Goal: Task Accomplishment & Management: Complete application form

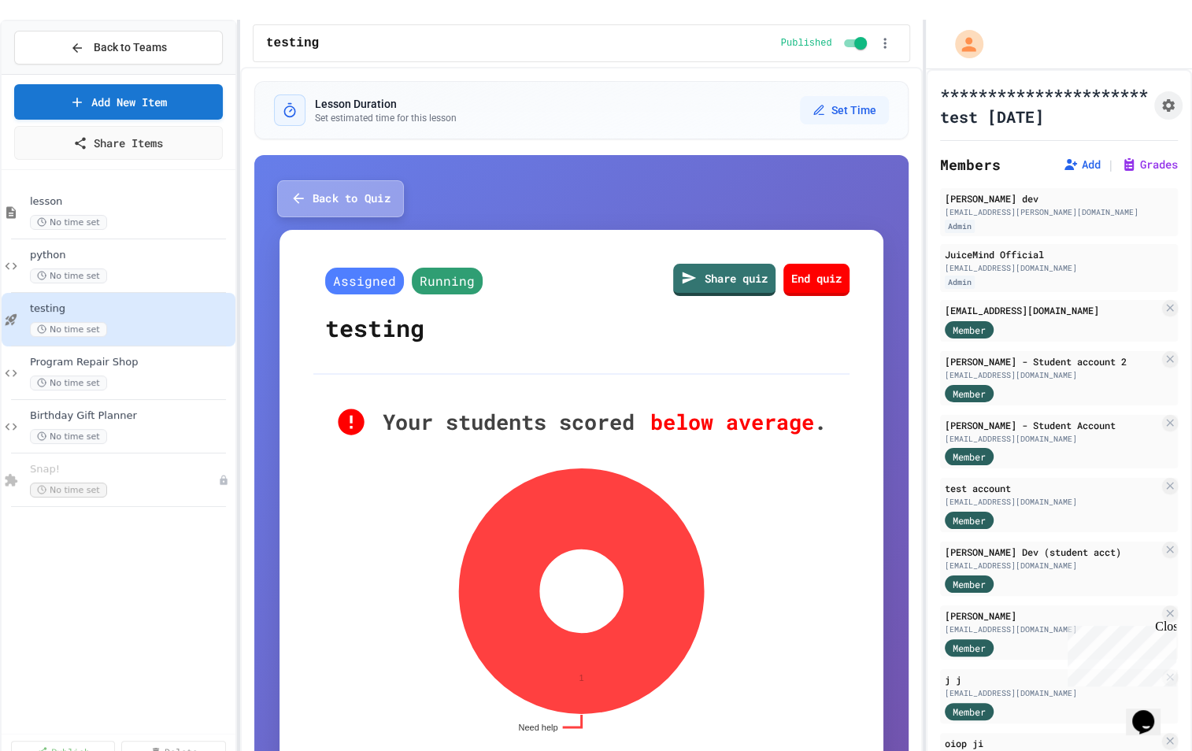
click at [309, 192] on button "Back to Quiz" at bounding box center [340, 198] width 127 height 37
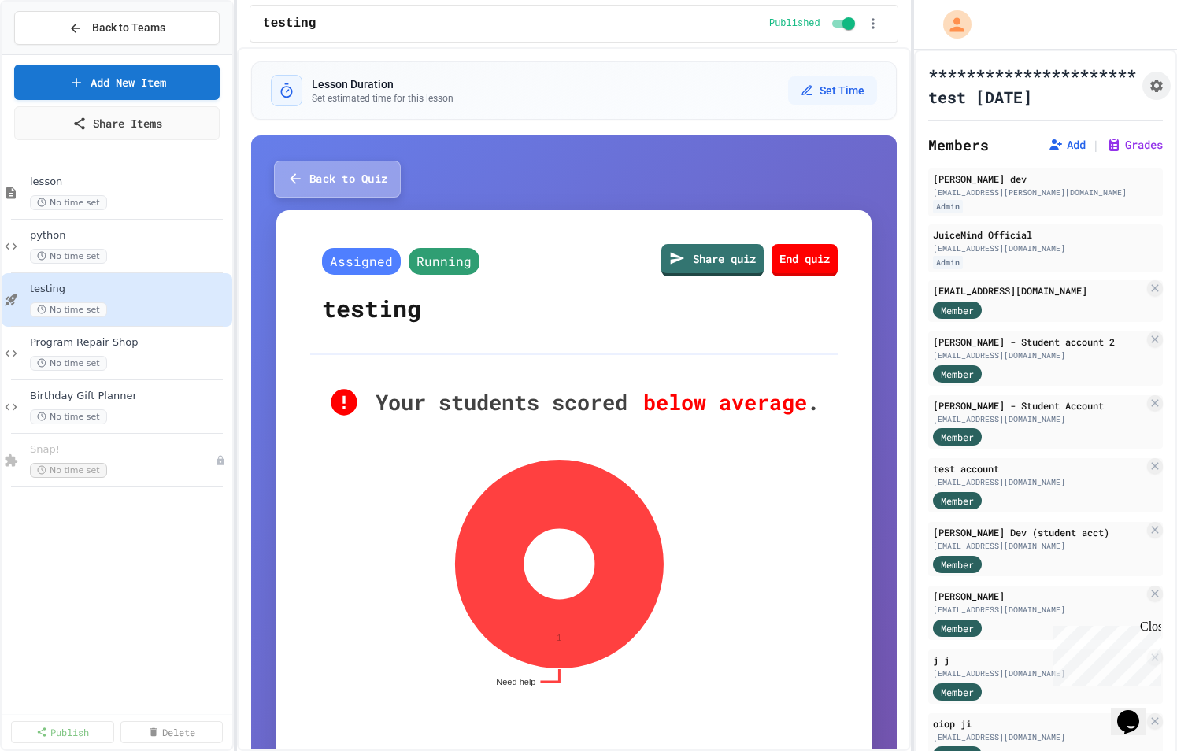
click at [316, 186] on button "Back to Quiz" at bounding box center [337, 179] width 127 height 37
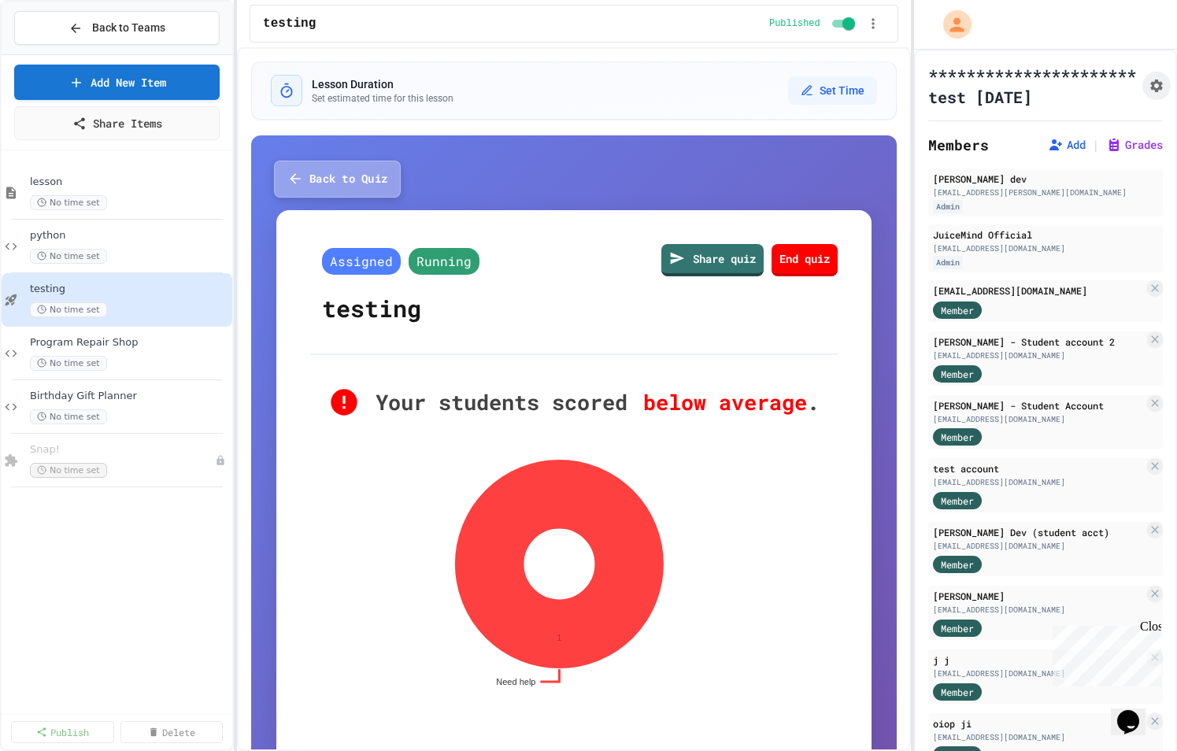
click at [320, 171] on button "Back to Quiz" at bounding box center [337, 179] width 127 height 37
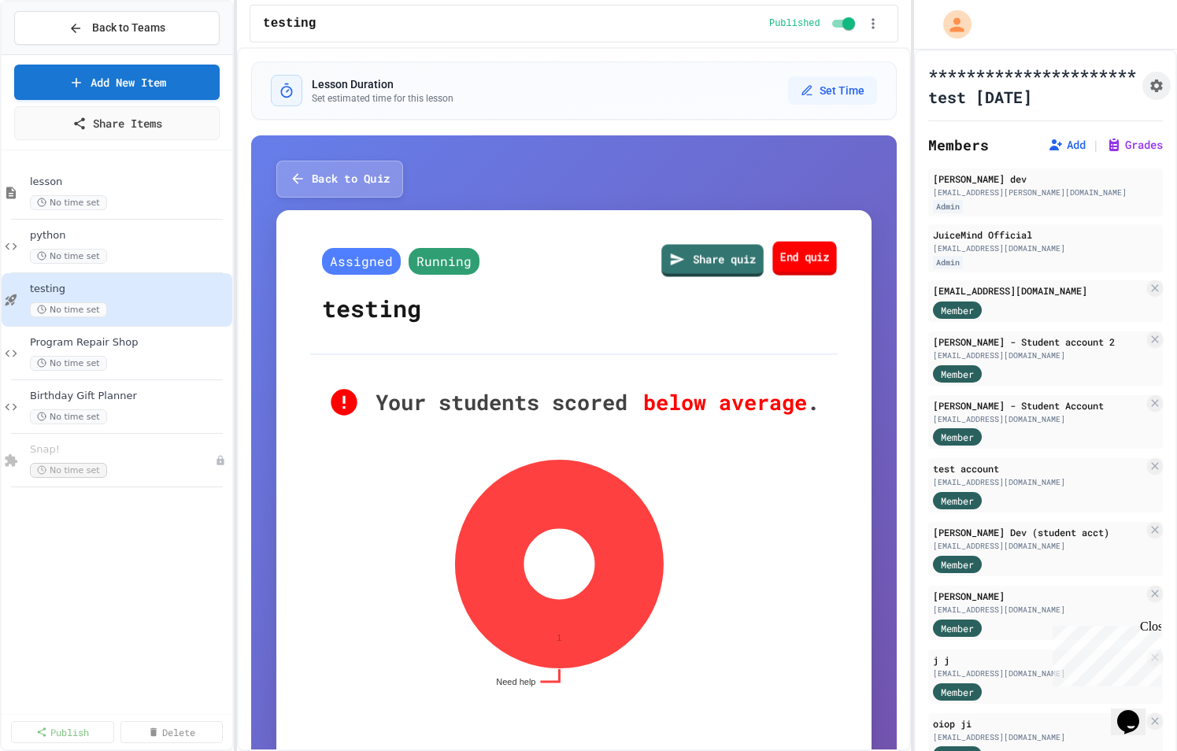
click at [789, 264] on link "End quiz" at bounding box center [804, 258] width 64 height 34
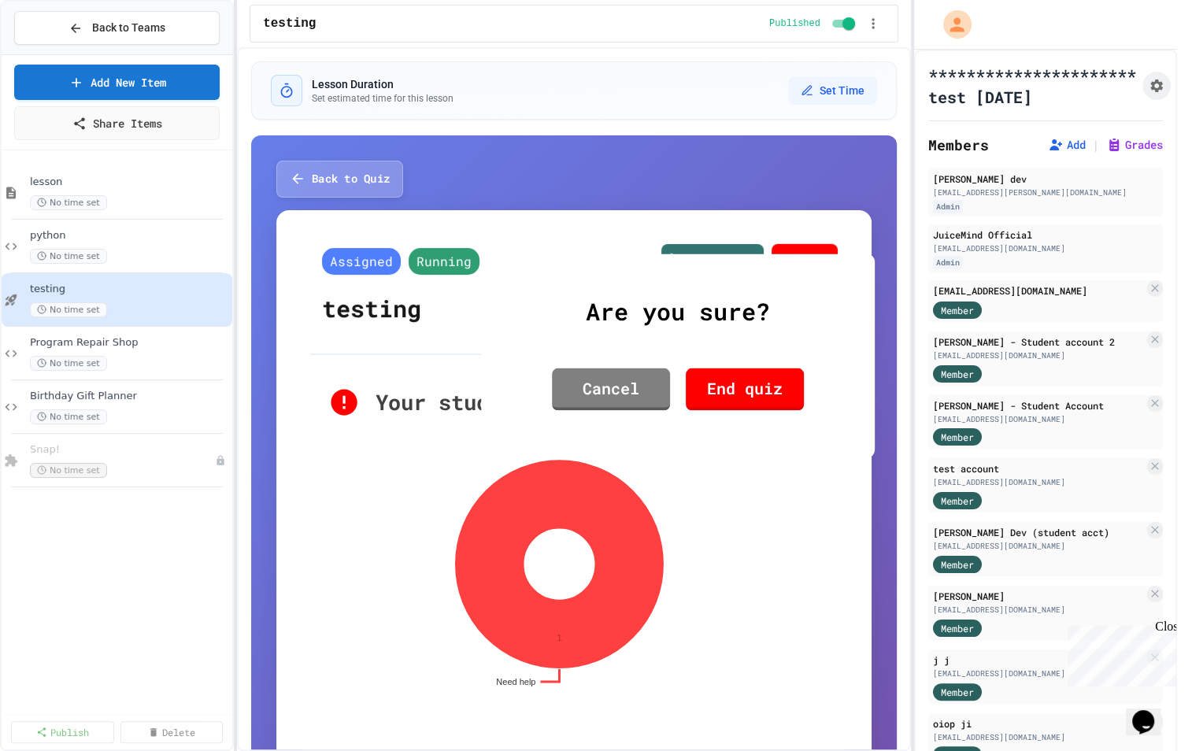
click at [707, 397] on link "End quiz" at bounding box center [745, 389] width 118 height 43
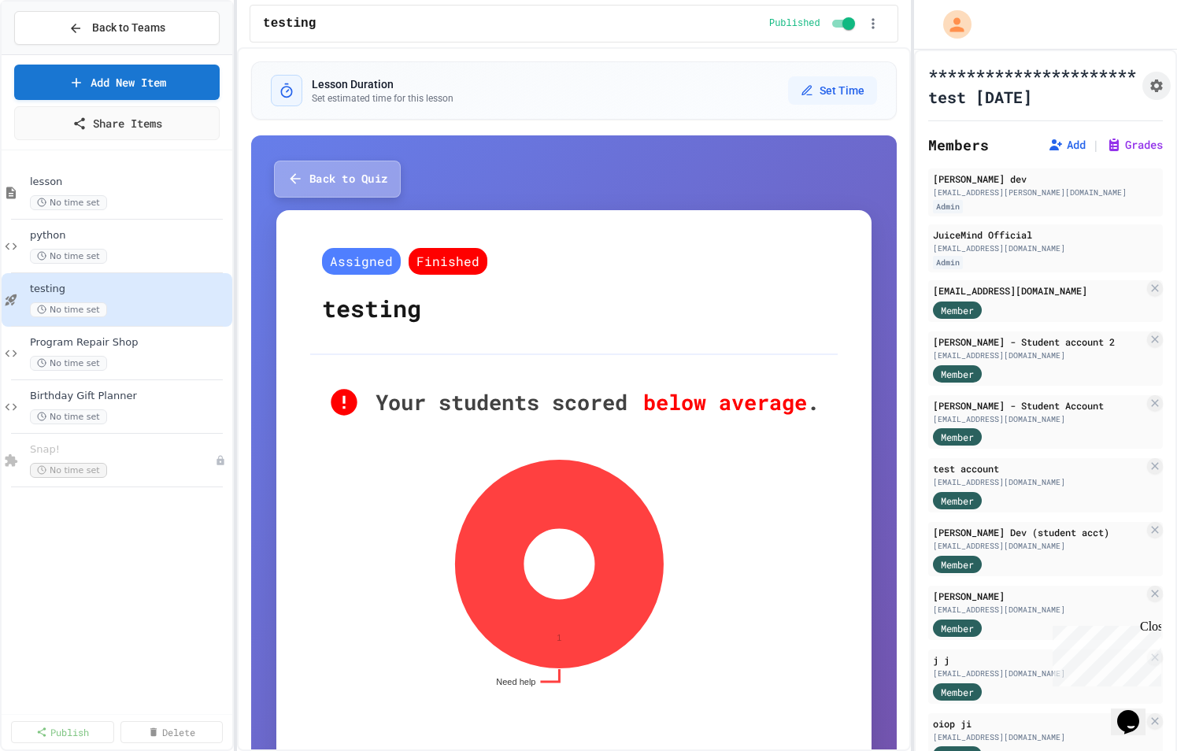
click at [327, 180] on button "Back to Quiz" at bounding box center [337, 179] width 127 height 37
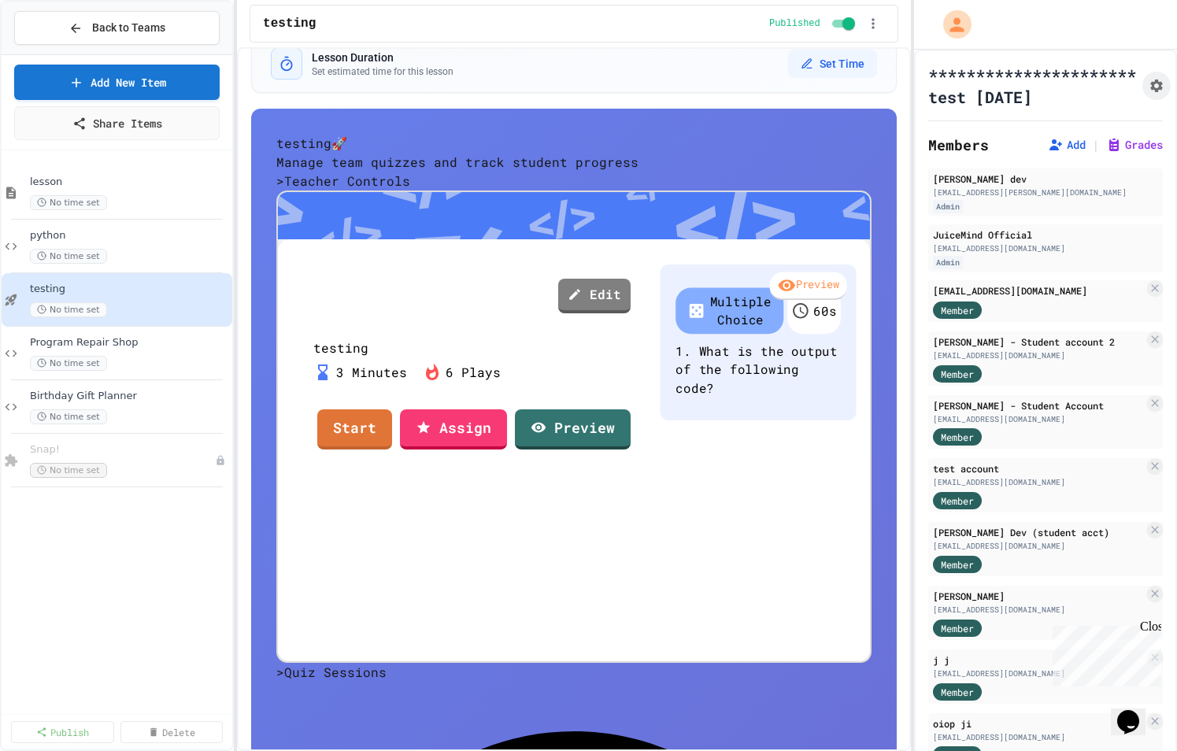
scroll to position [155, 0]
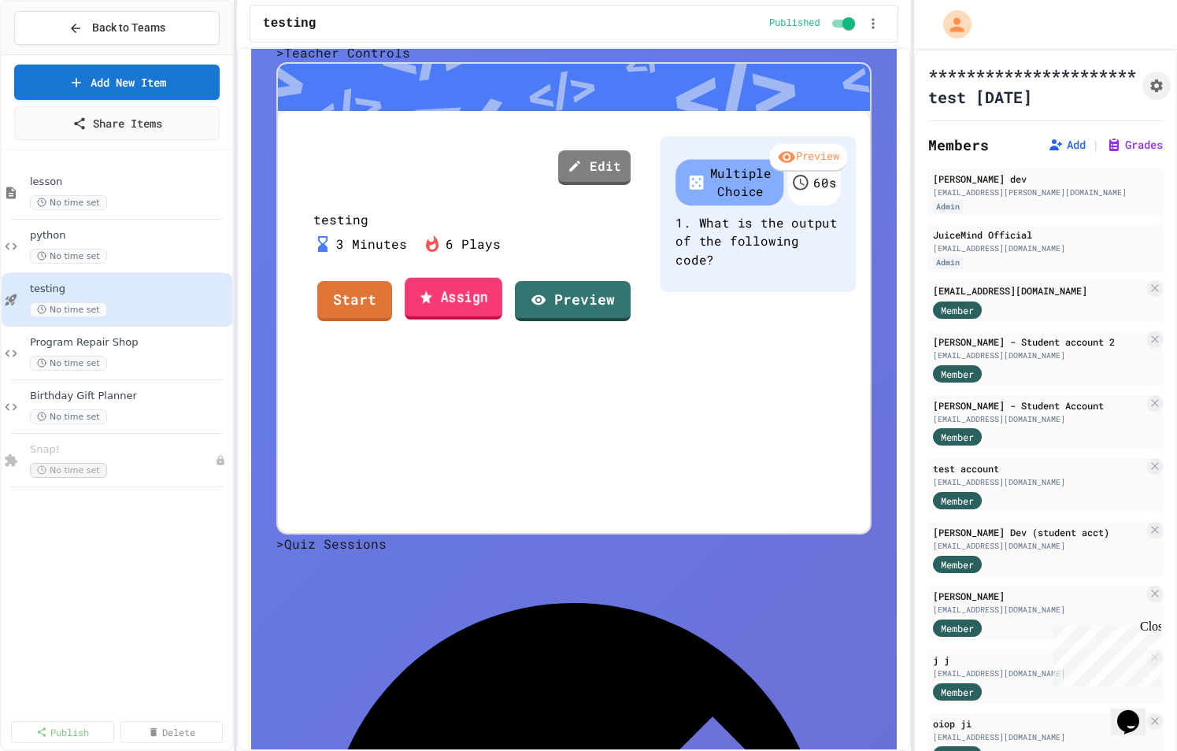
click at [460, 320] on link "Assign" at bounding box center [454, 298] width 98 height 43
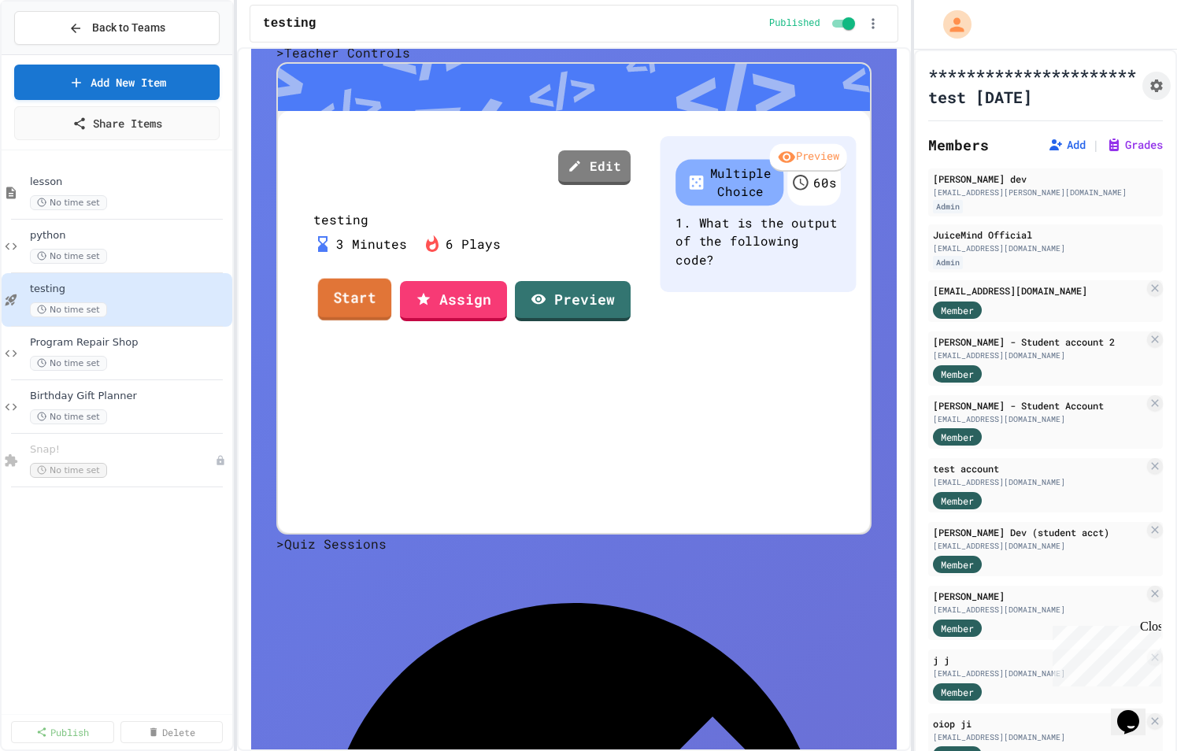
click at [364, 320] on link "Start" at bounding box center [355, 299] width 74 height 43
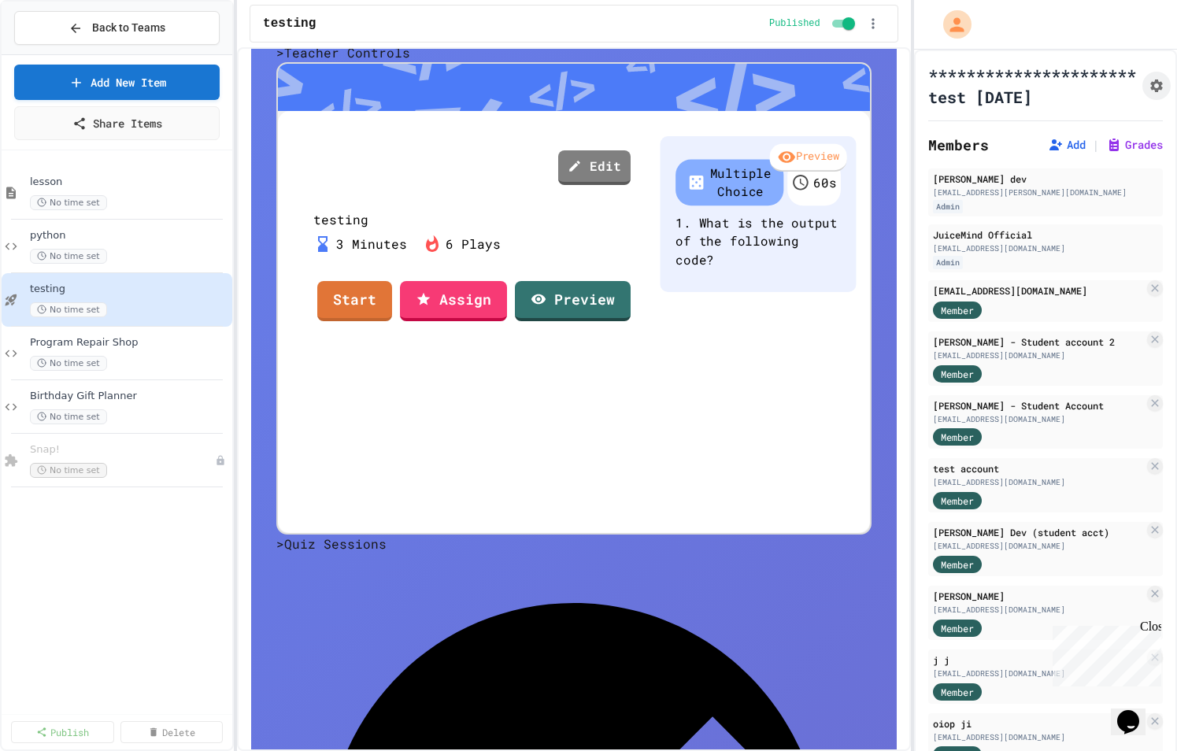
click at [483, 321] on link "Assign" at bounding box center [453, 301] width 107 height 40
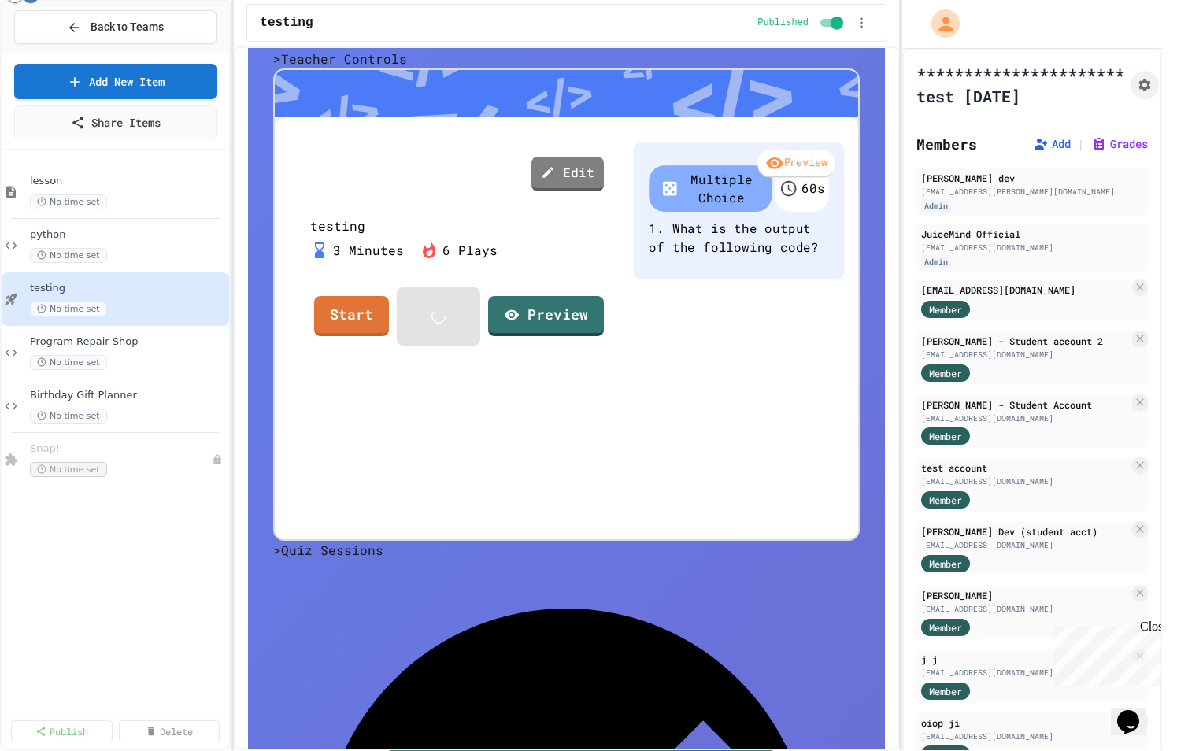
scroll to position [155, 0]
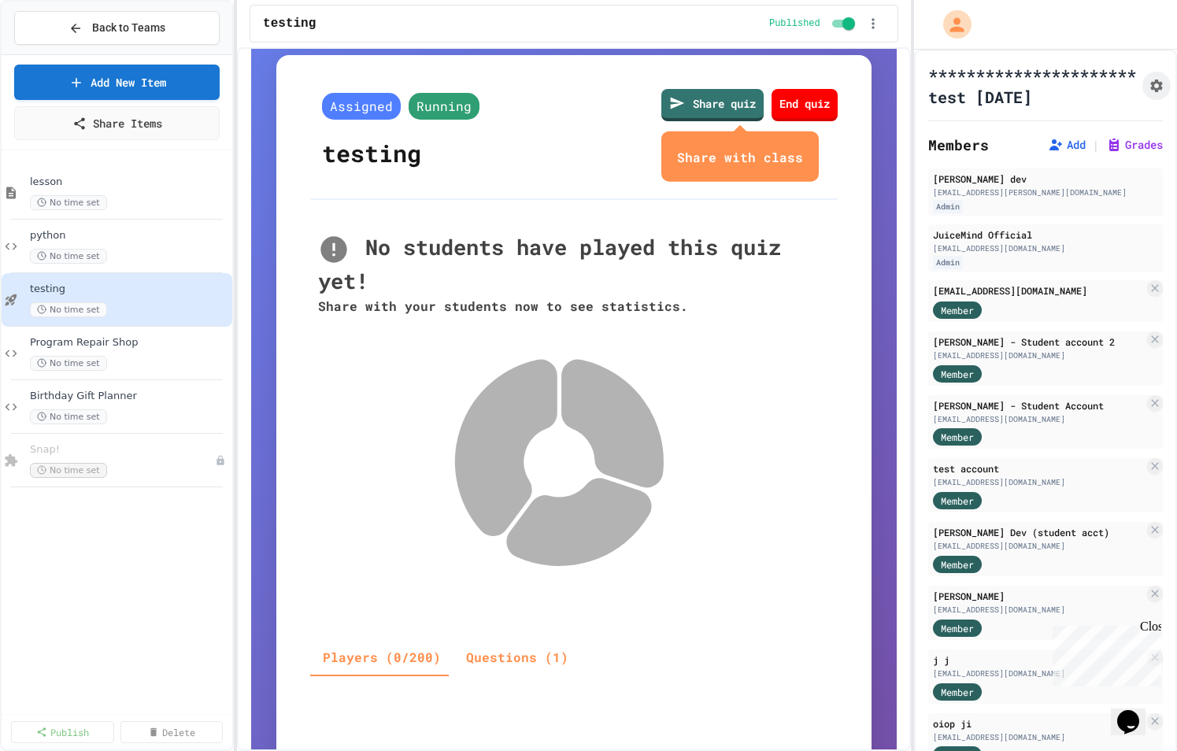
click at [803, 157] on button "close" at bounding box center [803, 157] width 0 height 0
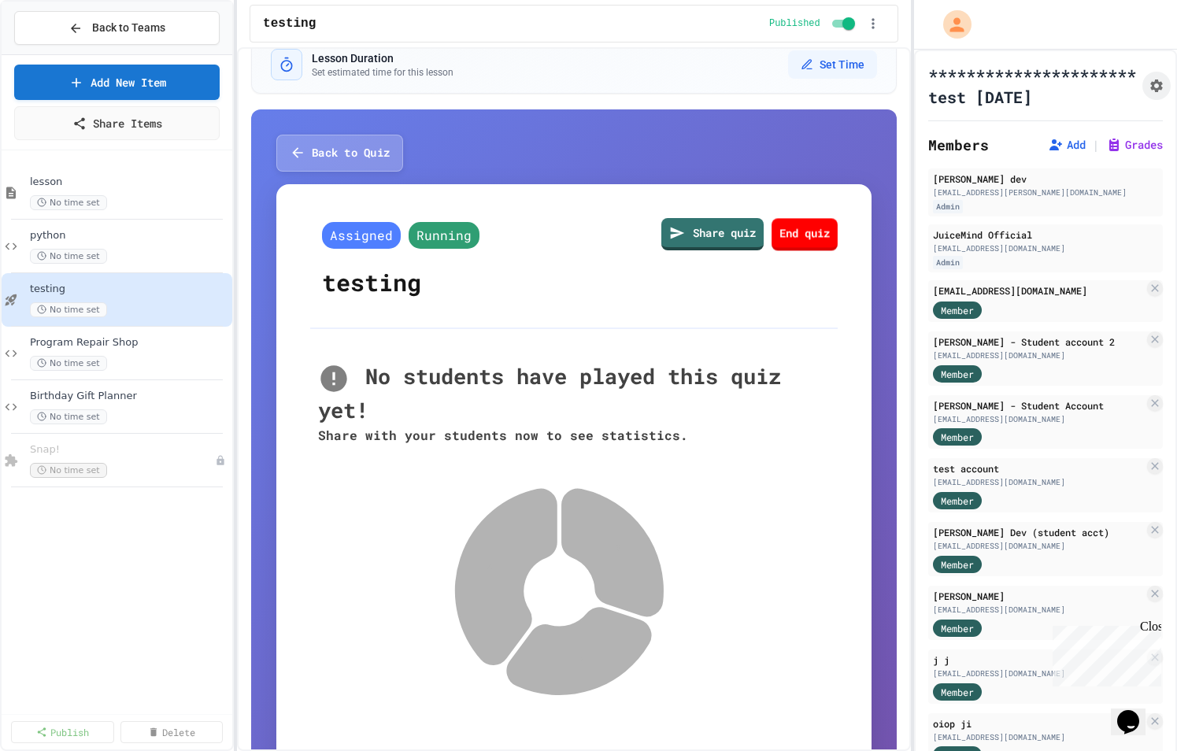
scroll to position [31, 0]
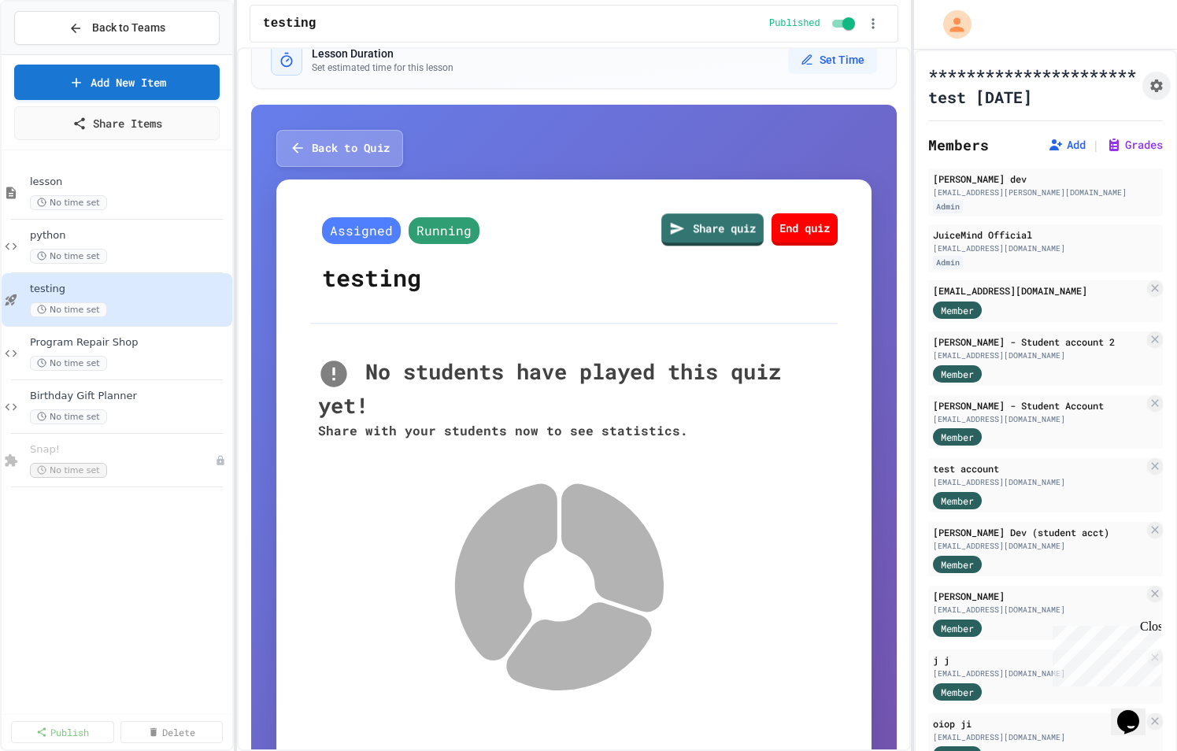
click at [789, 226] on link "End quiz" at bounding box center [804, 229] width 66 height 32
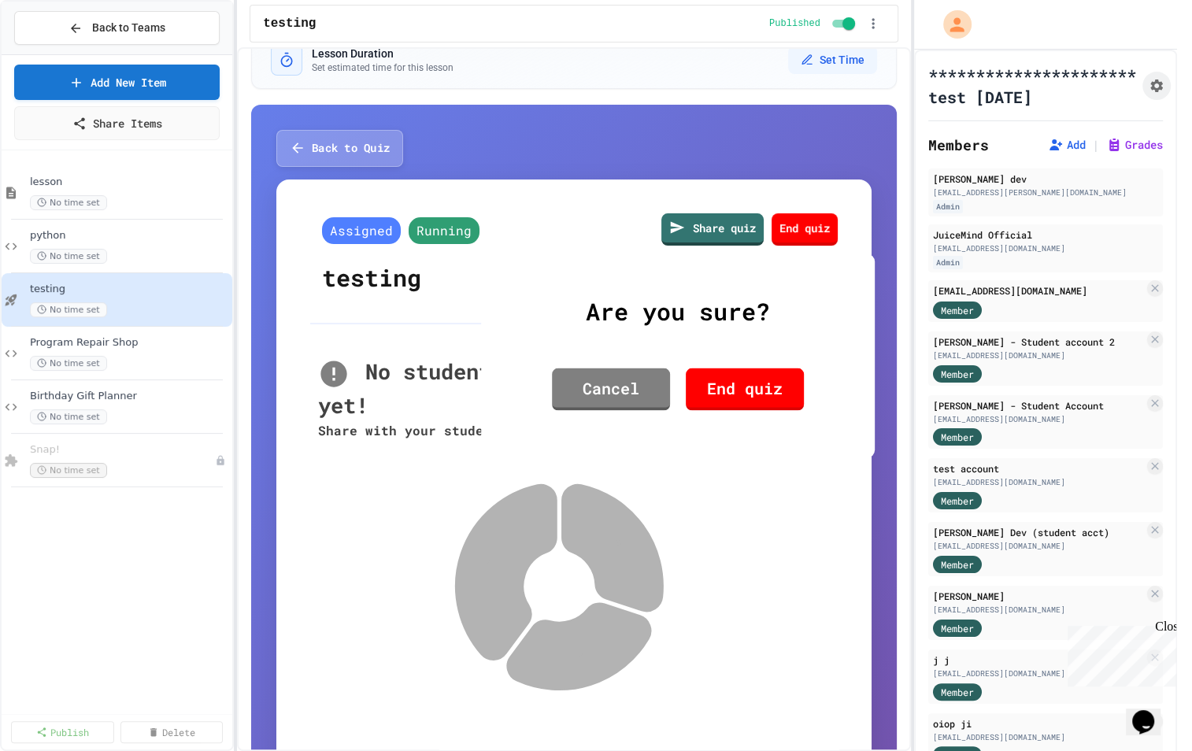
click at [708, 411] on link "End quiz" at bounding box center [745, 389] width 118 height 43
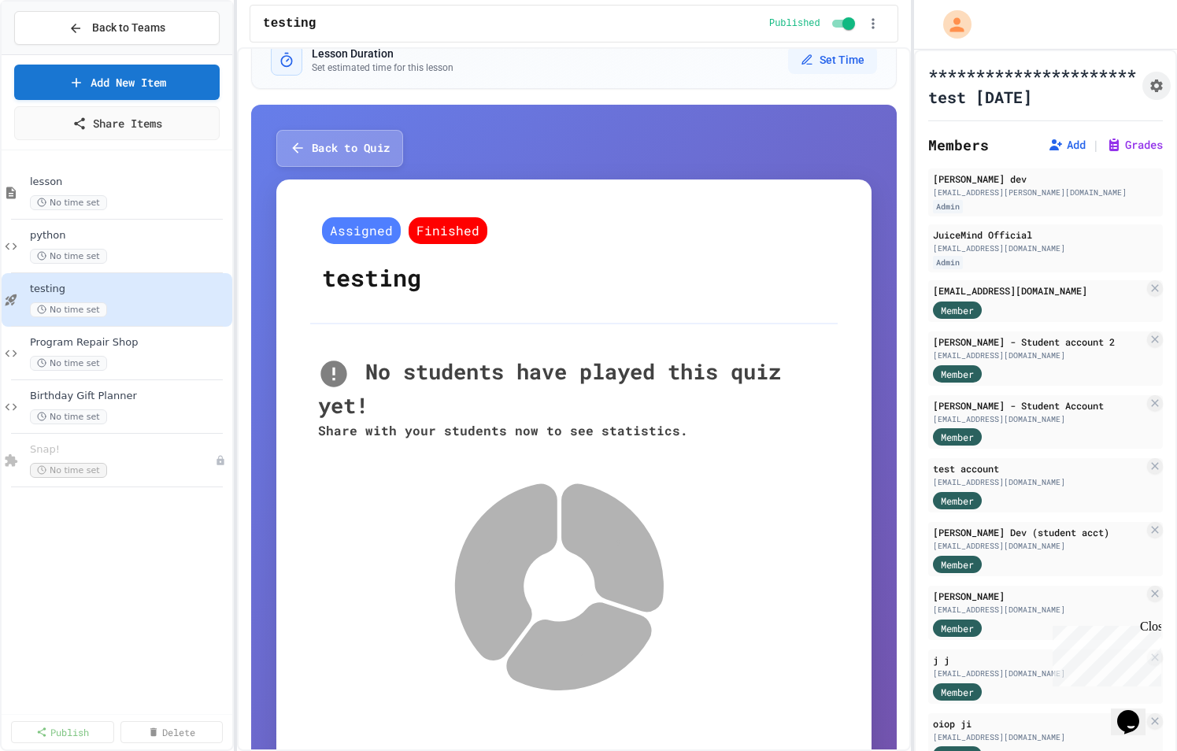
click at [281, 123] on div "Back to Quiz Assigned Finished testing No students have played this quiz yet! S…" at bounding box center [573, 568] width 645 height 926
click at [298, 146] on icon "button" at bounding box center [295, 148] width 10 height 10
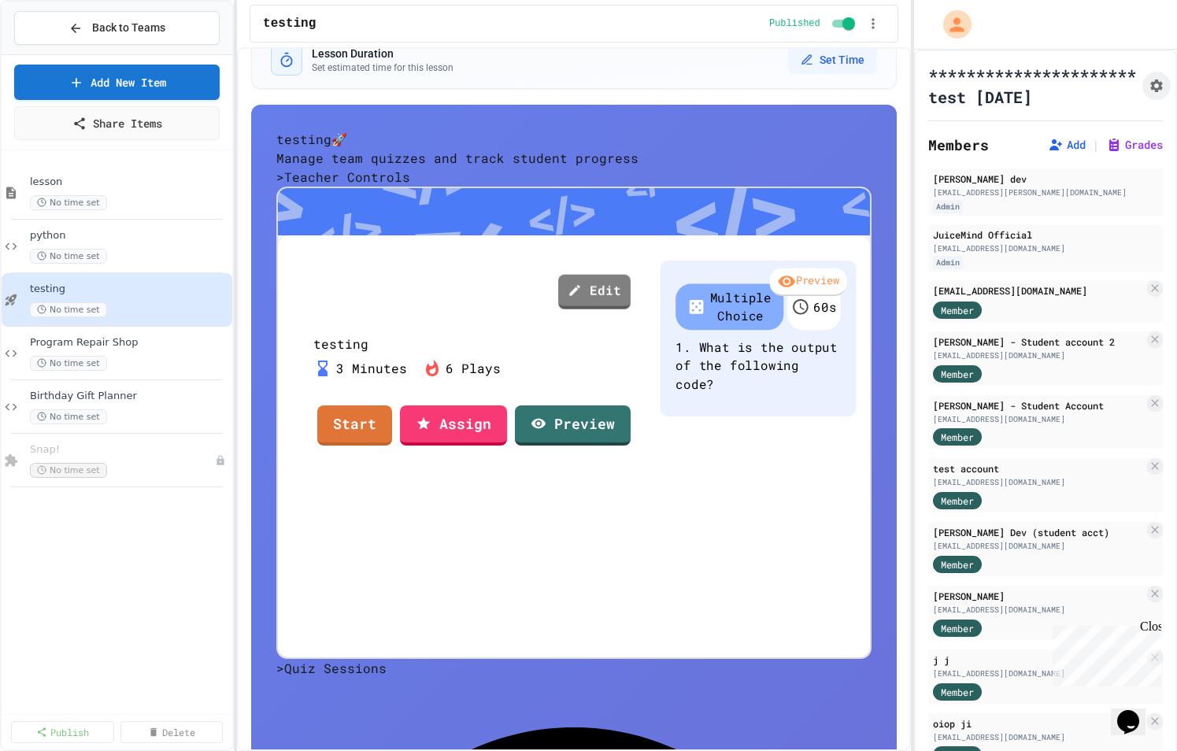
scroll to position [9, 0]
click at [472, 446] on link "Assign" at bounding box center [453, 425] width 107 height 40
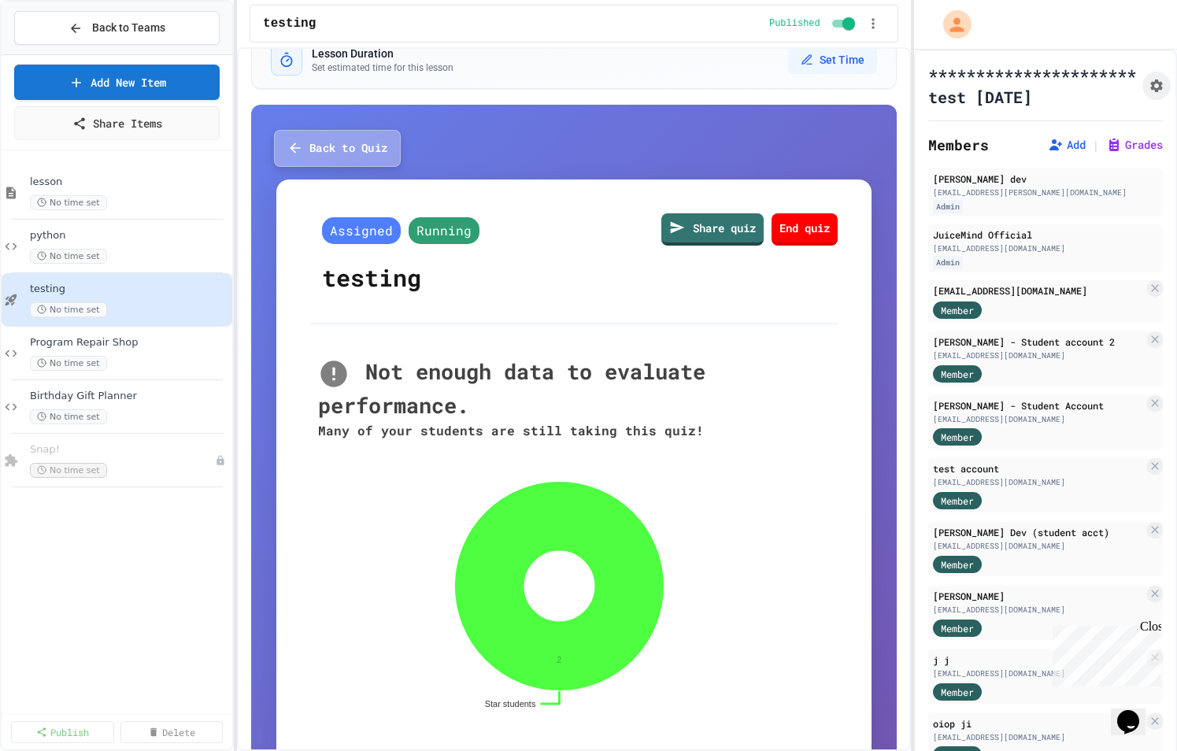
click at [367, 152] on button "Back to Quiz" at bounding box center [337, 148] width 127 height 37
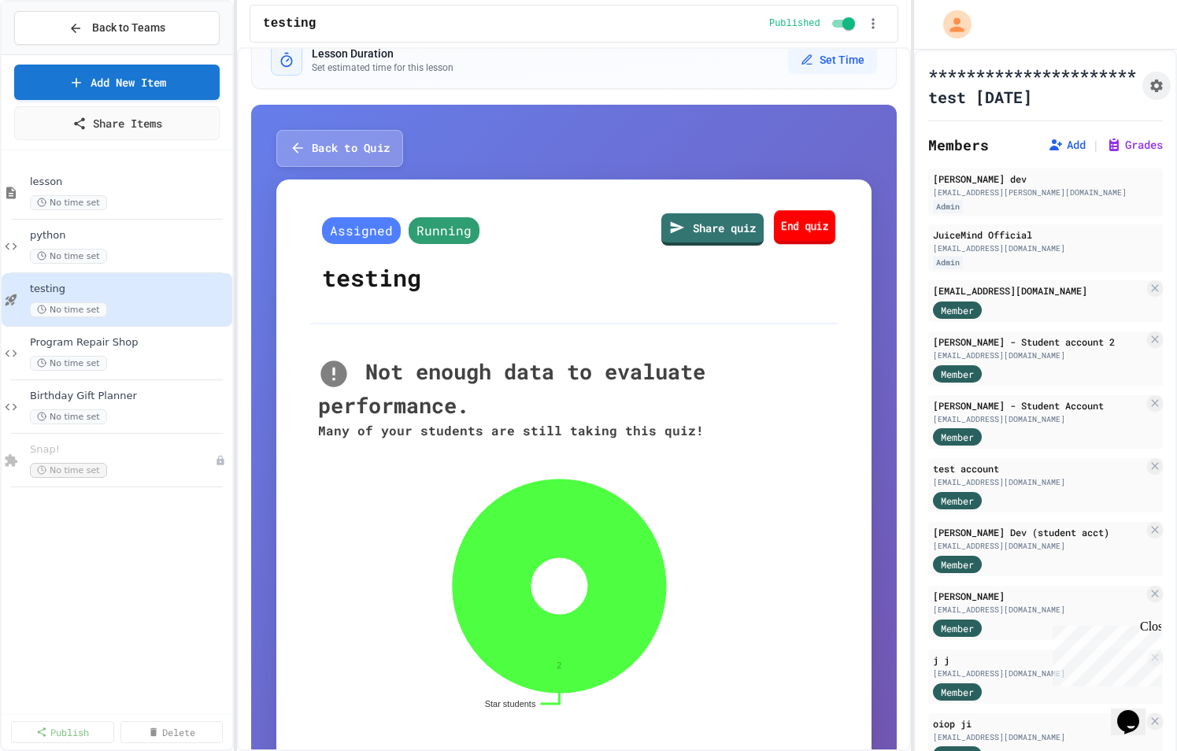
click at [802, 227] on link "End quiz" at bounding box center [804, 227] width 61 height 34
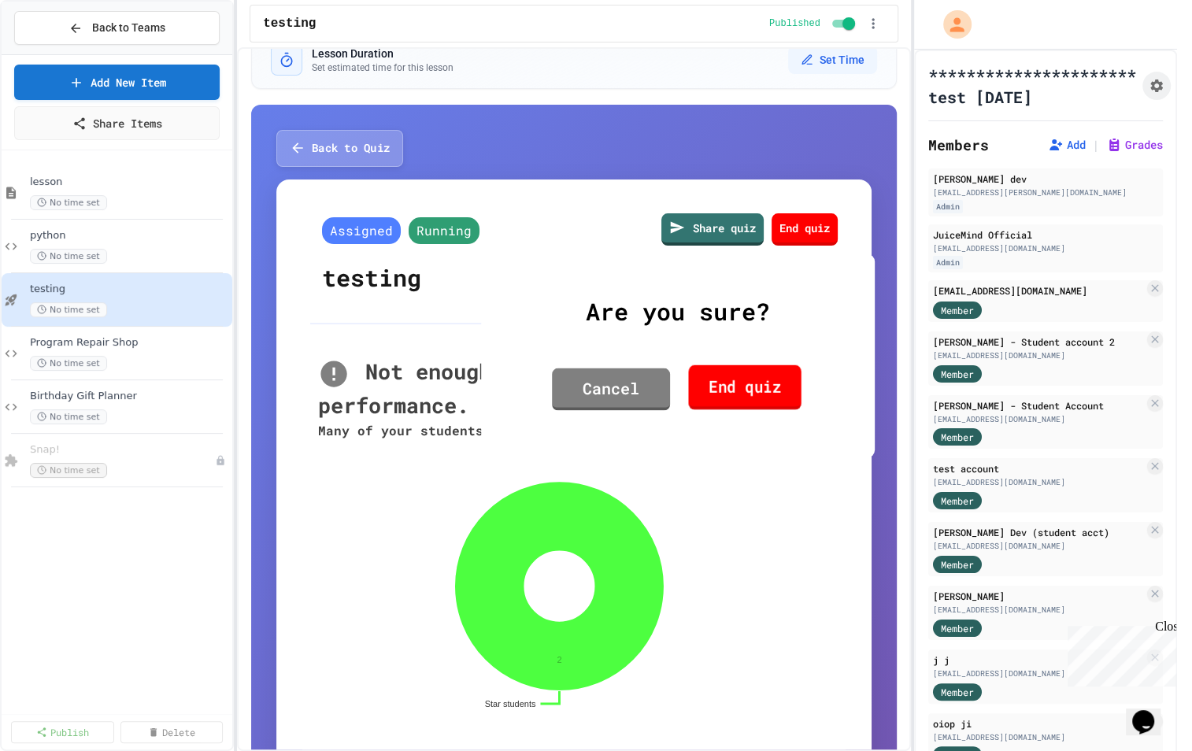
click at [703, 384] on link "End quiz" at bounding box center [744, 387] width 113 height 45
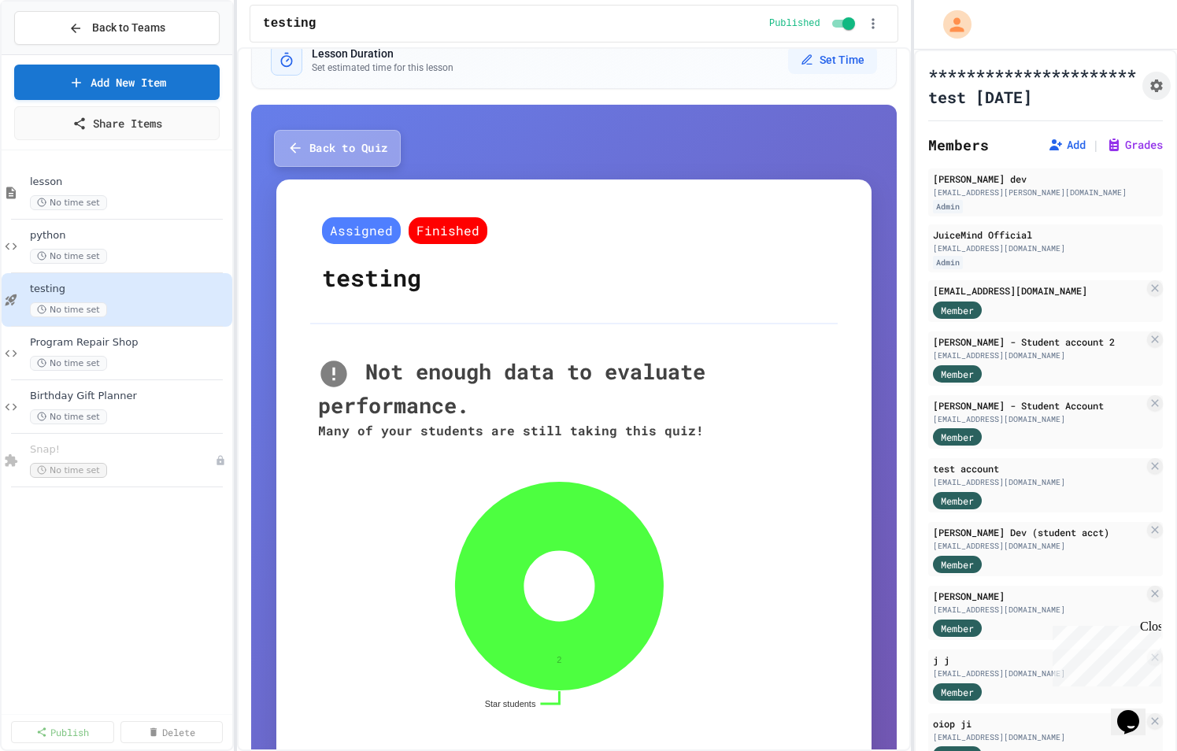
click at [301, 140] on icon "button" at bounding box center [295, 148] width 16 height 16
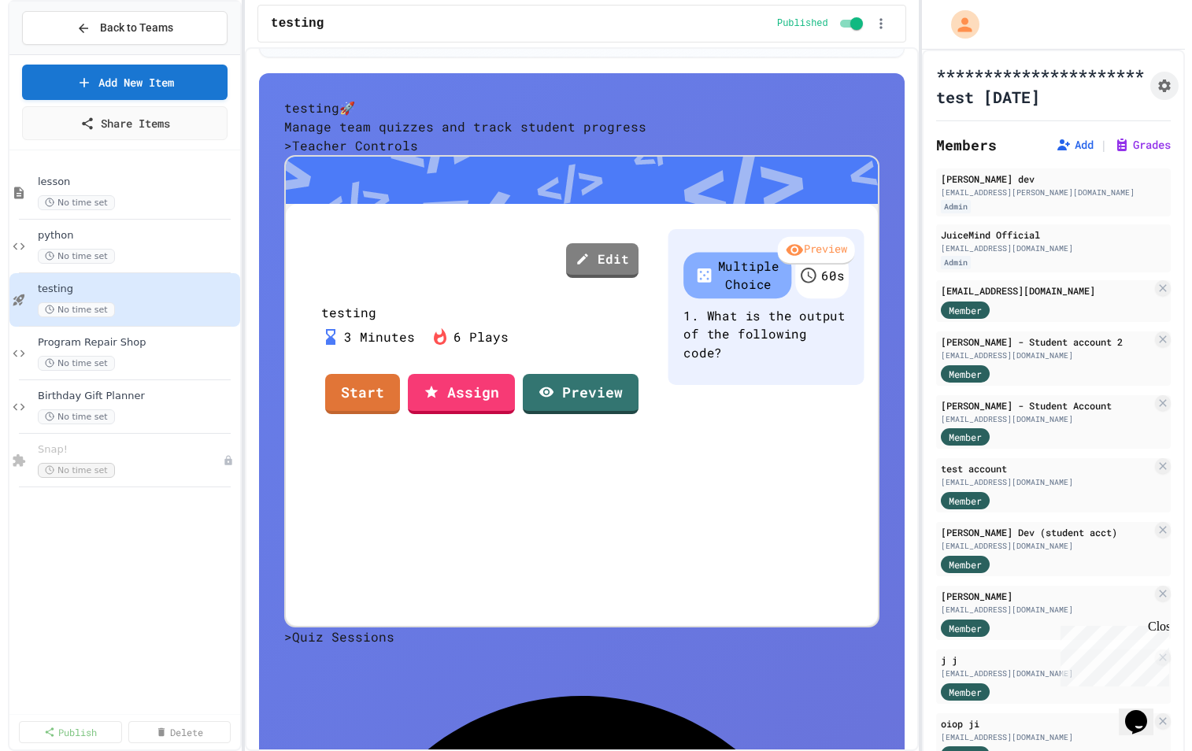
scroll to position [64, 0]
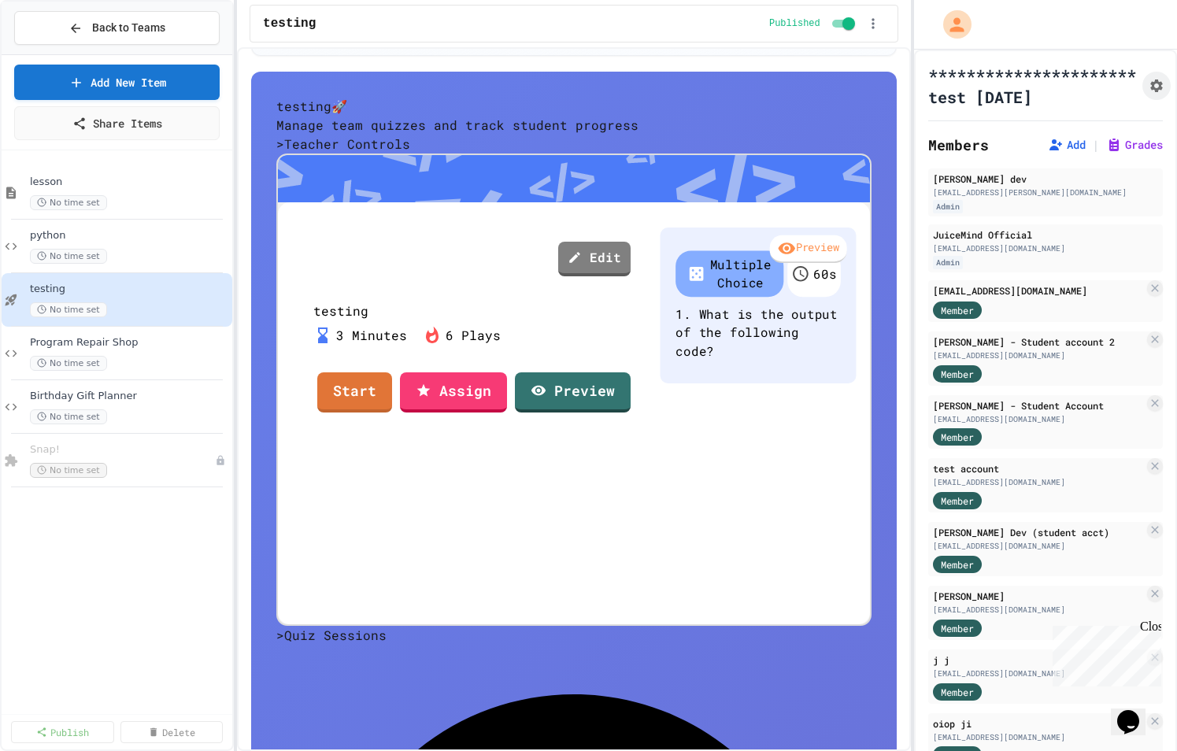
click at [348, 412] on link "Start" at bounding box center [354, 392] width 75 height 40
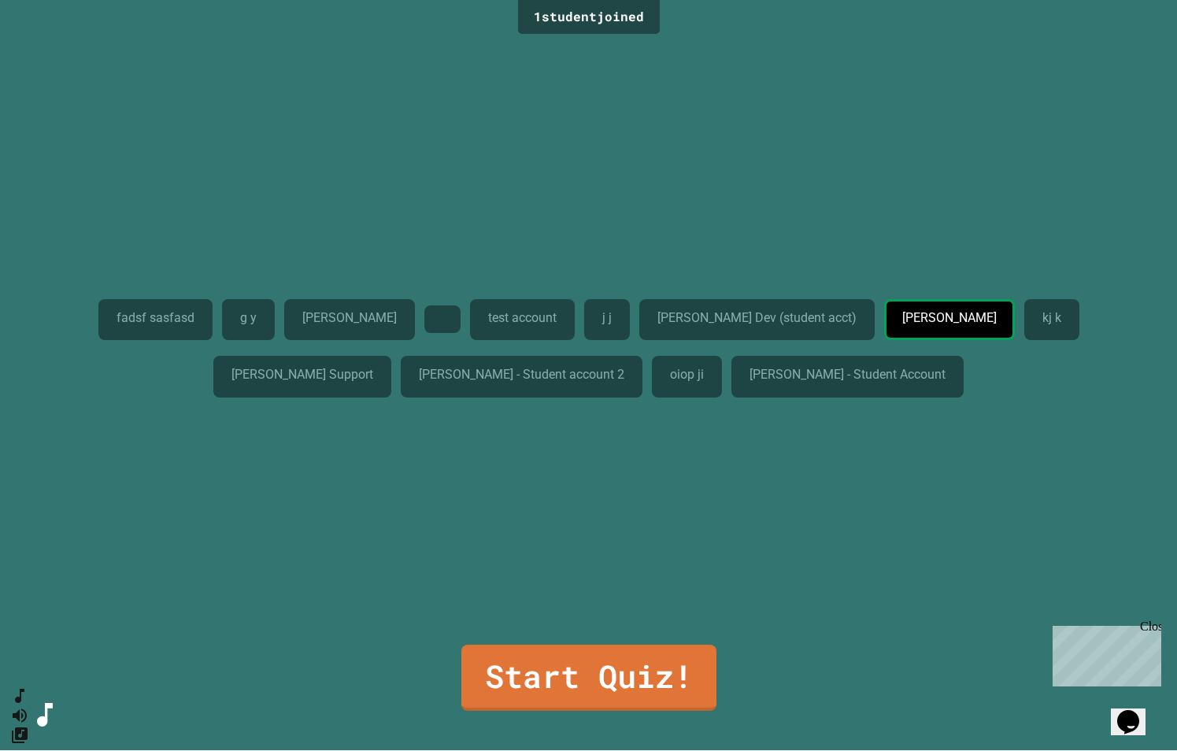
drag, startPoint x: 1151, startPoint y: 623, endPoint x: 2043, endPoint y: 1227, distance: 1077.6
click at [1151, 623] on div "Close" at bounding box center [1150, 629] width 20 height 20
click at [272, 552] on div "fadsf sasfasd g y [PERSON_NAME] test account [PERSON_NAME] Dev (student acct) […" at bounding box center [588, 342] width 1098 height 606
click at [305, 468] on div "fadsf sasfasd g y [PERSON_NAME] test account [PERSON_NAME] Dev (student acct) […" at bounding box center [588, 342] width 1098 height 606
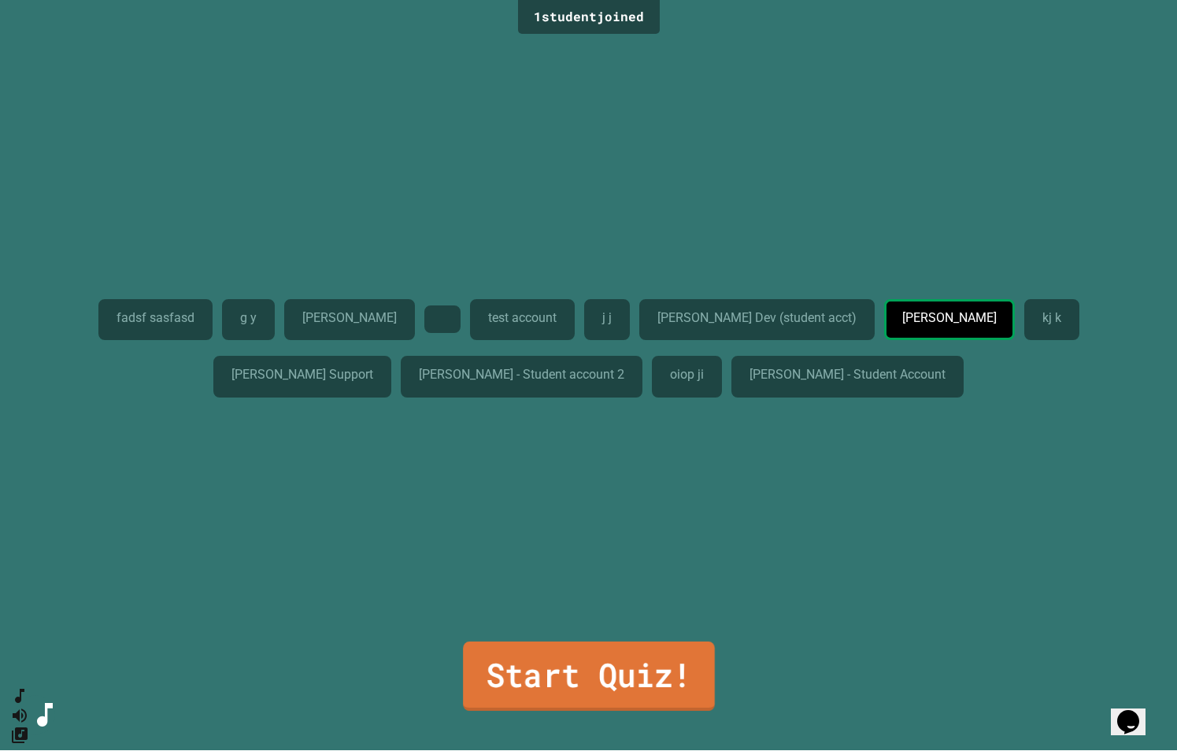
click at [543, 665] on link "Start Quiz!" at bounding box center [589, 675] width 252 height 69
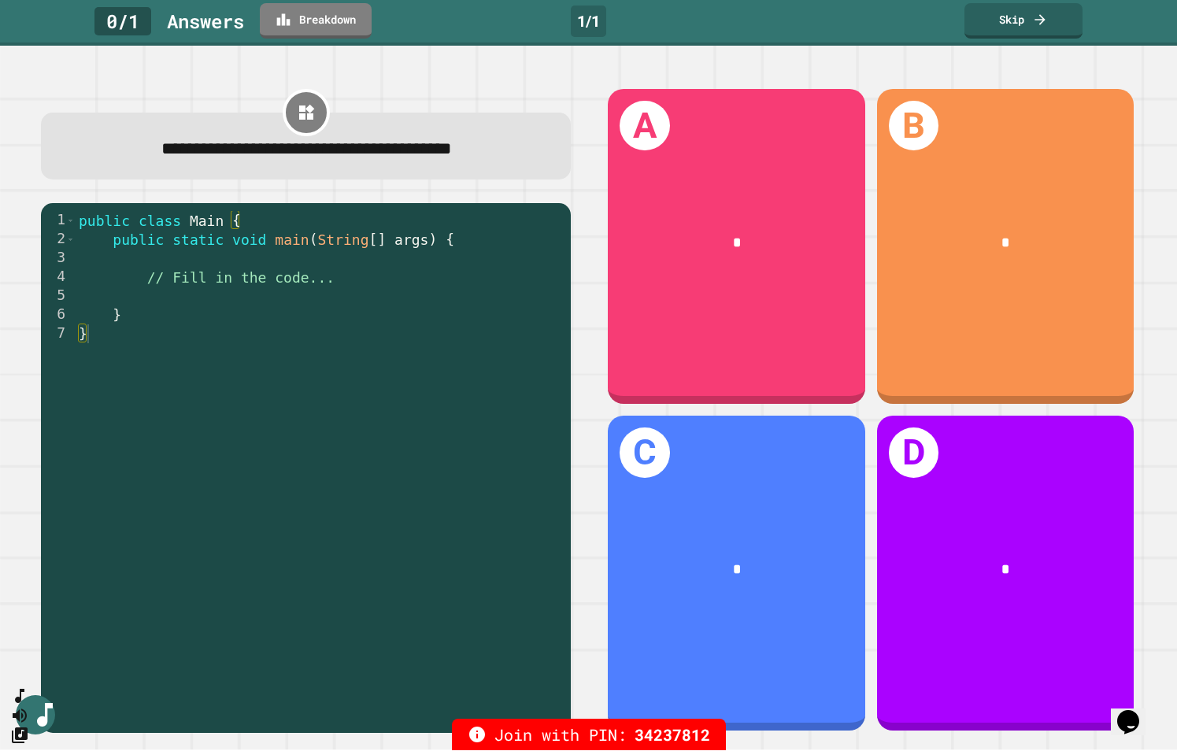
click at [756, 223] on div "*" at bounding box center [736, 243] width 257 height 76
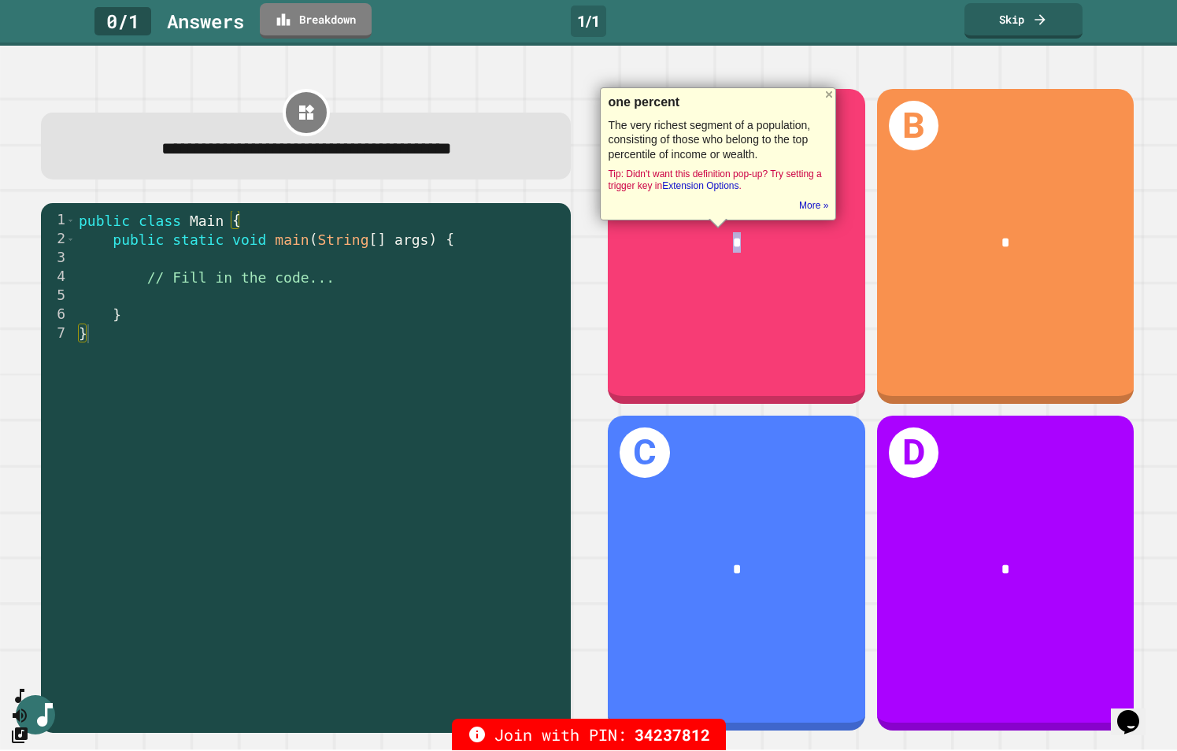
click at [693, 235] on div "*" at bounding box center [737, 242] width 201 height 21
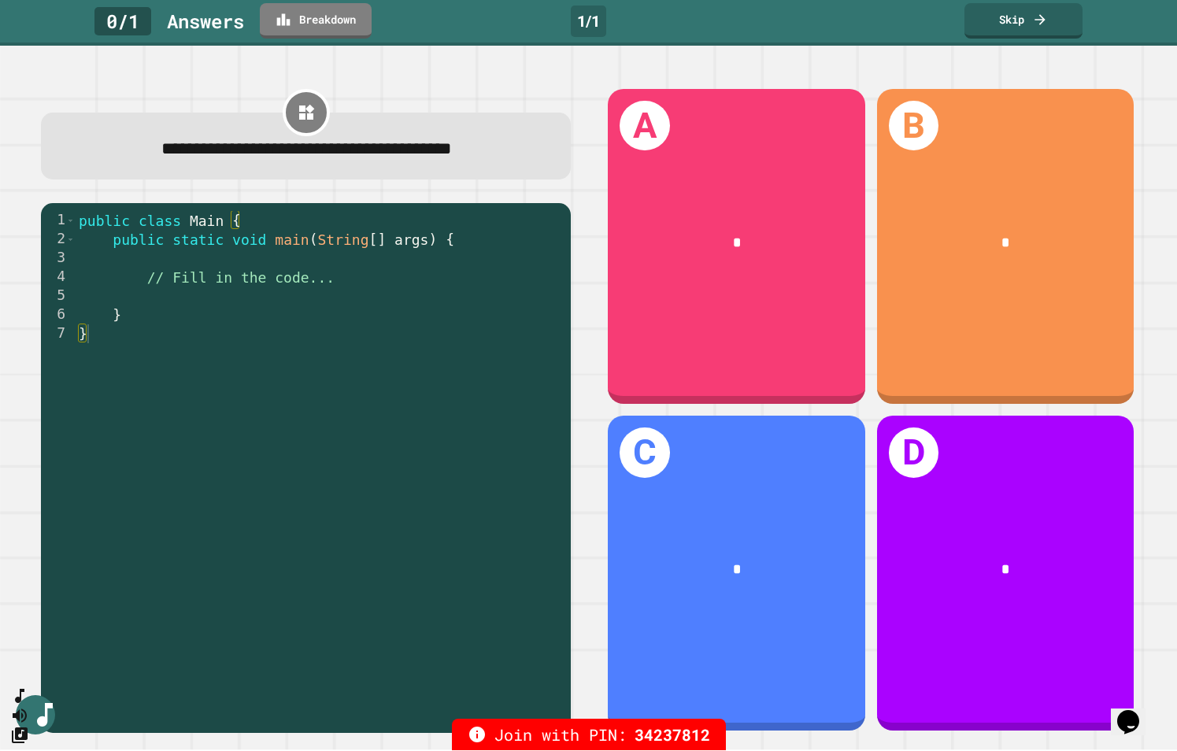
click at [689, 284] on div "A *" at bounding box center [736, 246] width 257 height 315
click at [700, 410] on div "C *" at bounding box center [736, 573] width 268 height 327
click at [613, 504] on div "C *" at bounding box center [736, 573] width 257 height 315
click at [623, 467] on div "C *" at bounding box center [736, 573] width 257 height 315
click at [627, 440] on h1 "C" at bounding box center [644, 452] width 50 height 50
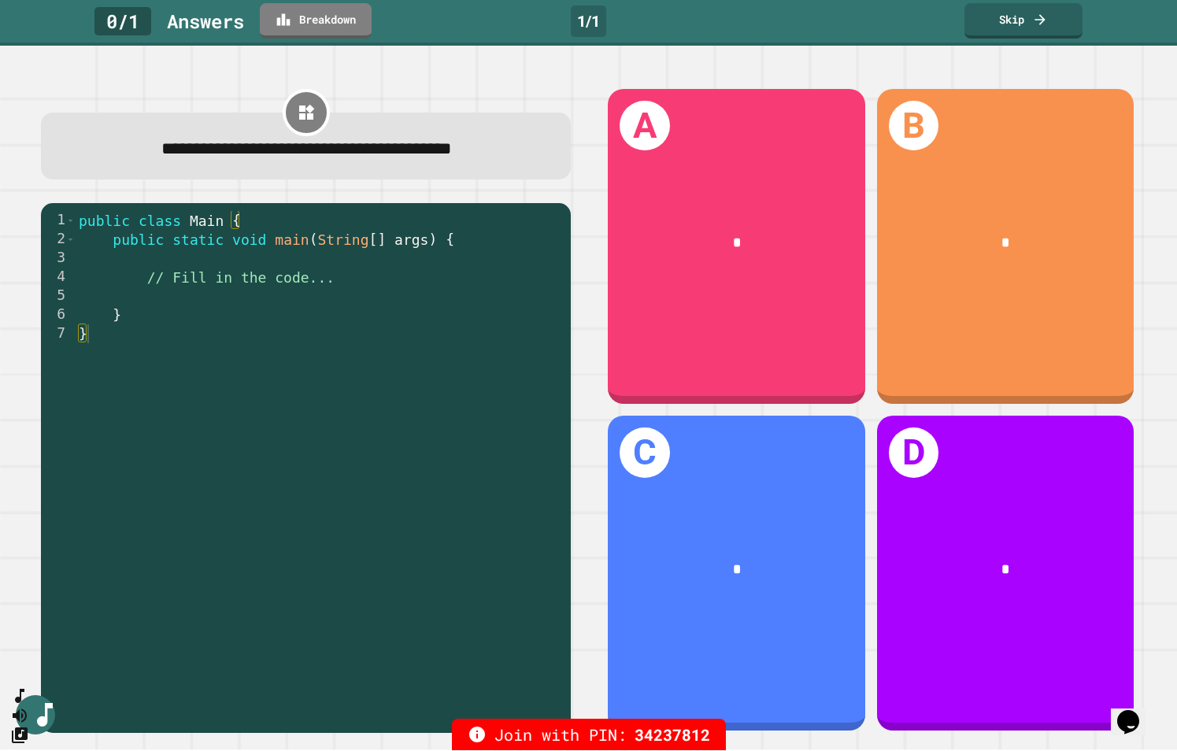
click at [915, 246] on div "*" at bounding box center [1005, 243] width 257 height 76
click at [877, 105] on div "B *" at bounding box center [1005, 246] width 257 height 315
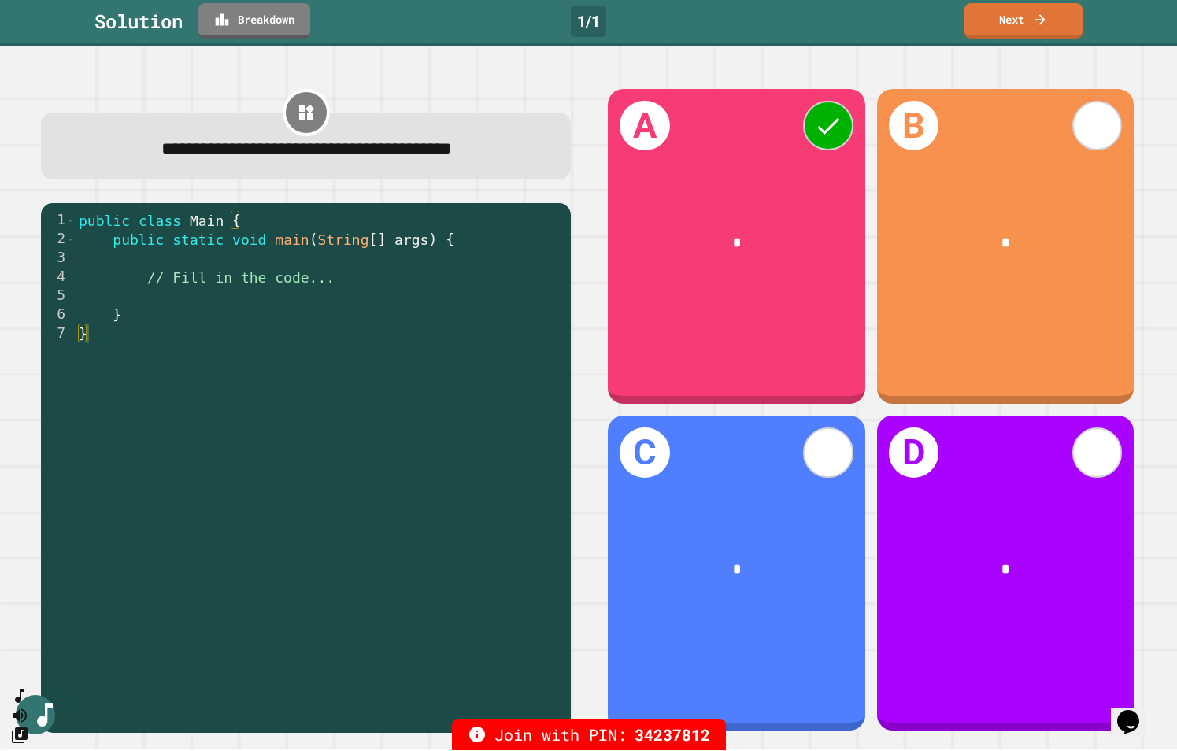
click at [937, 31] on div "Solution Breakdown 1 / 1 Next" at bounding box center [588, 20] width 1177 height 35
click at [989, 24] on link "Next" at bounding box center [1022, 20] width 119 height 36
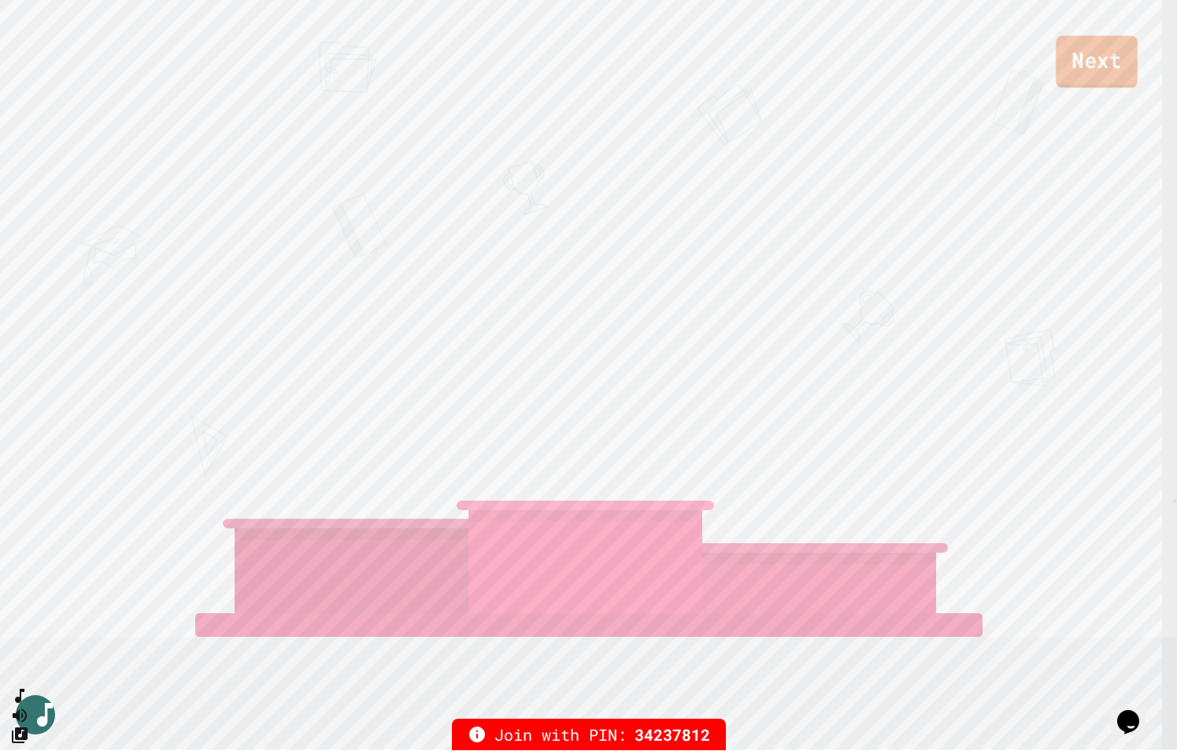
click at [1074, 61] on link "Next" at bounding box center [1096, 62] width 81 height 52
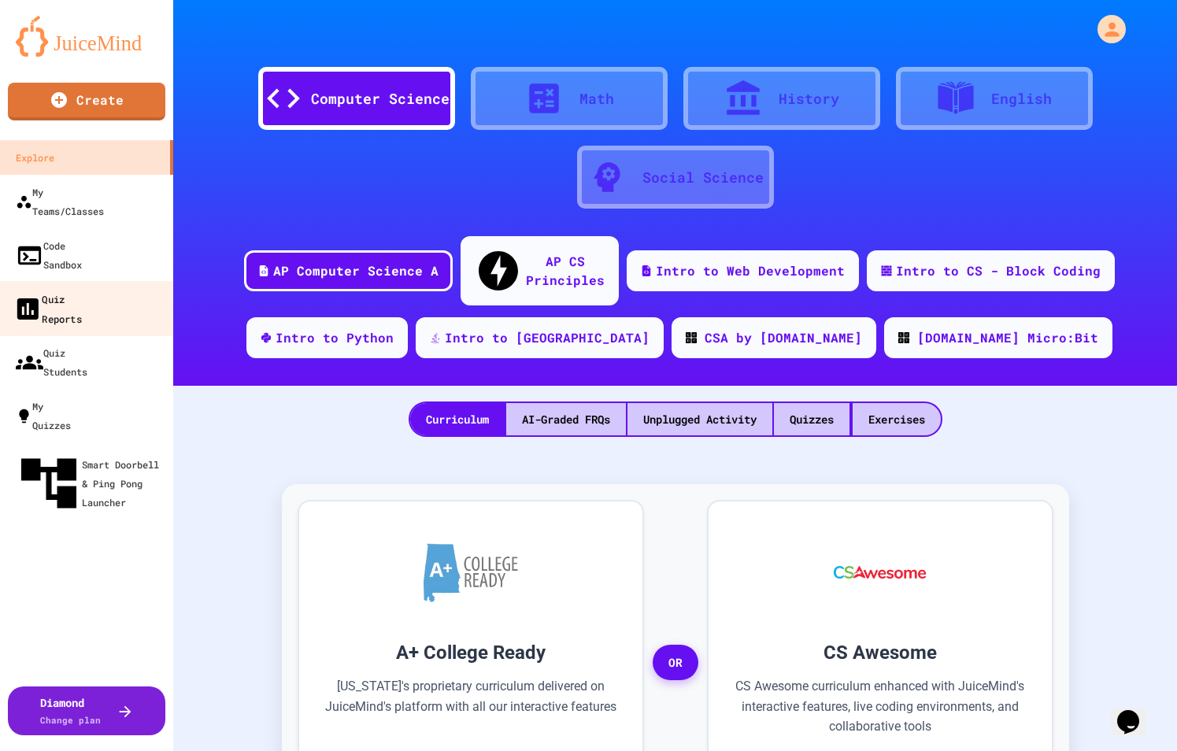
click at [99, 281] on link "Quiz Reports" at bounding box center [87, 308] width 179 height 55
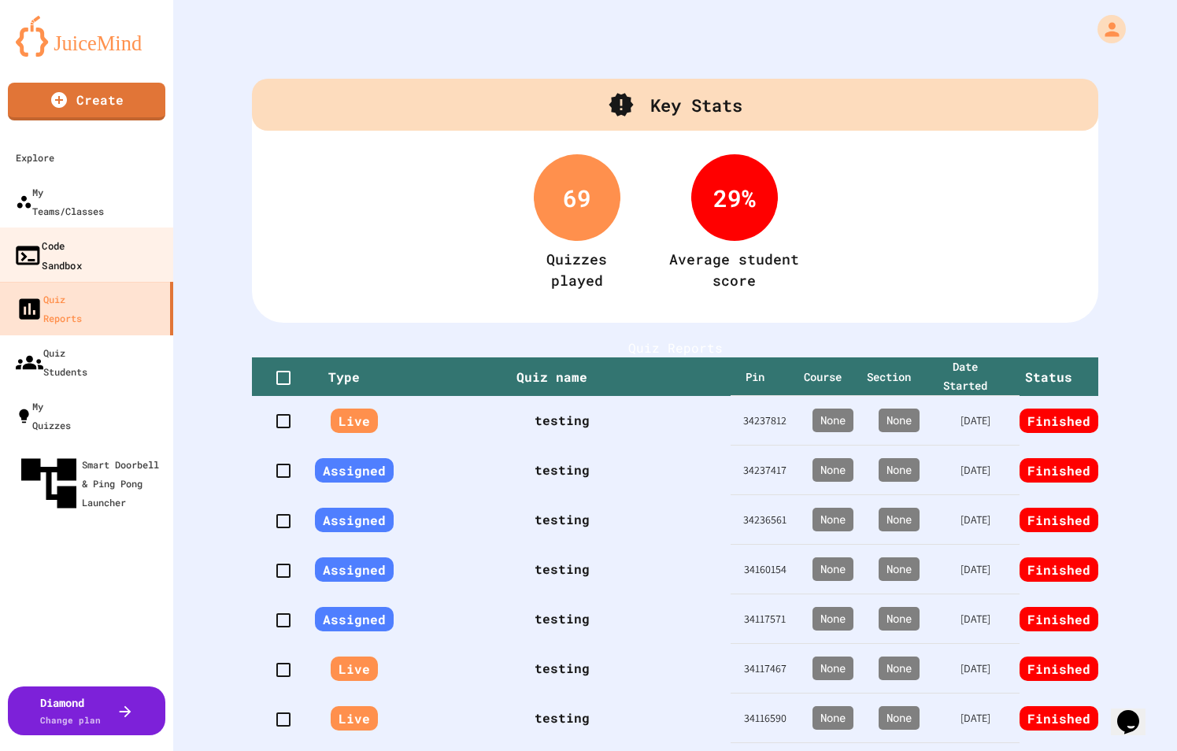
click at [82, 235] on div "Code Sandbox" at bounding box center [47, 254] width 68 height 39
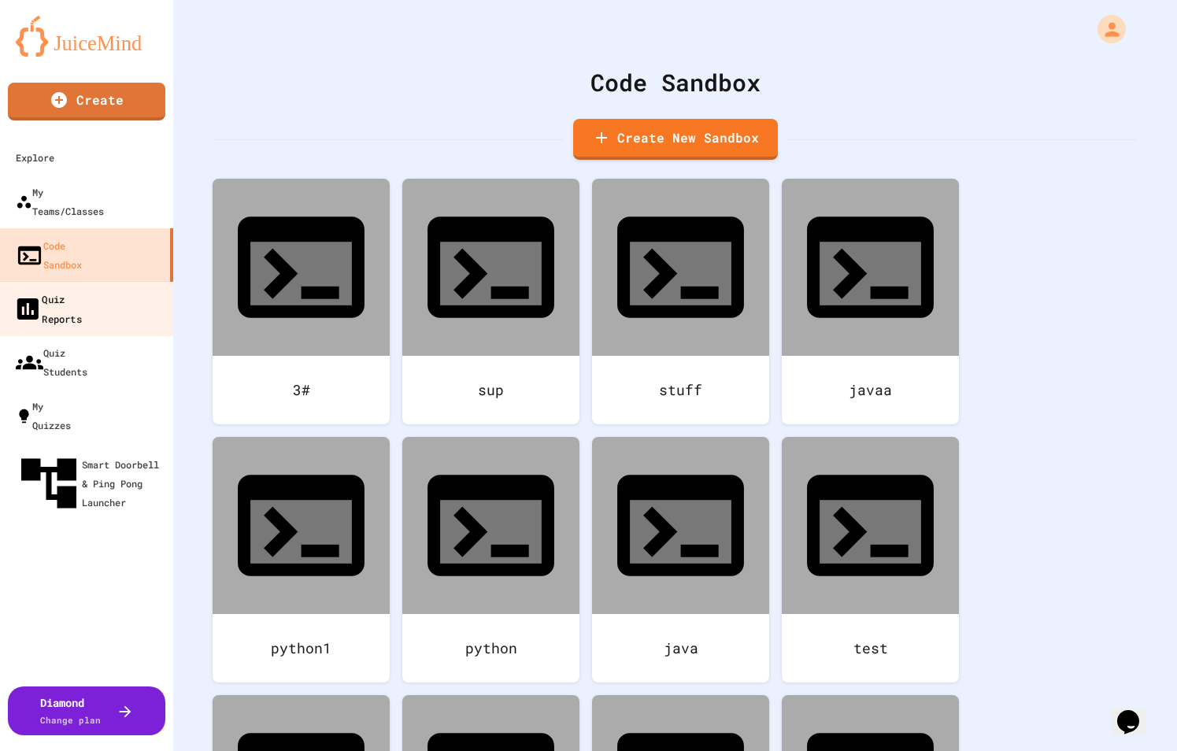
click at [82, 289] on div "Quiz Reports" at bounding box center [47, 308] width 68 height 39
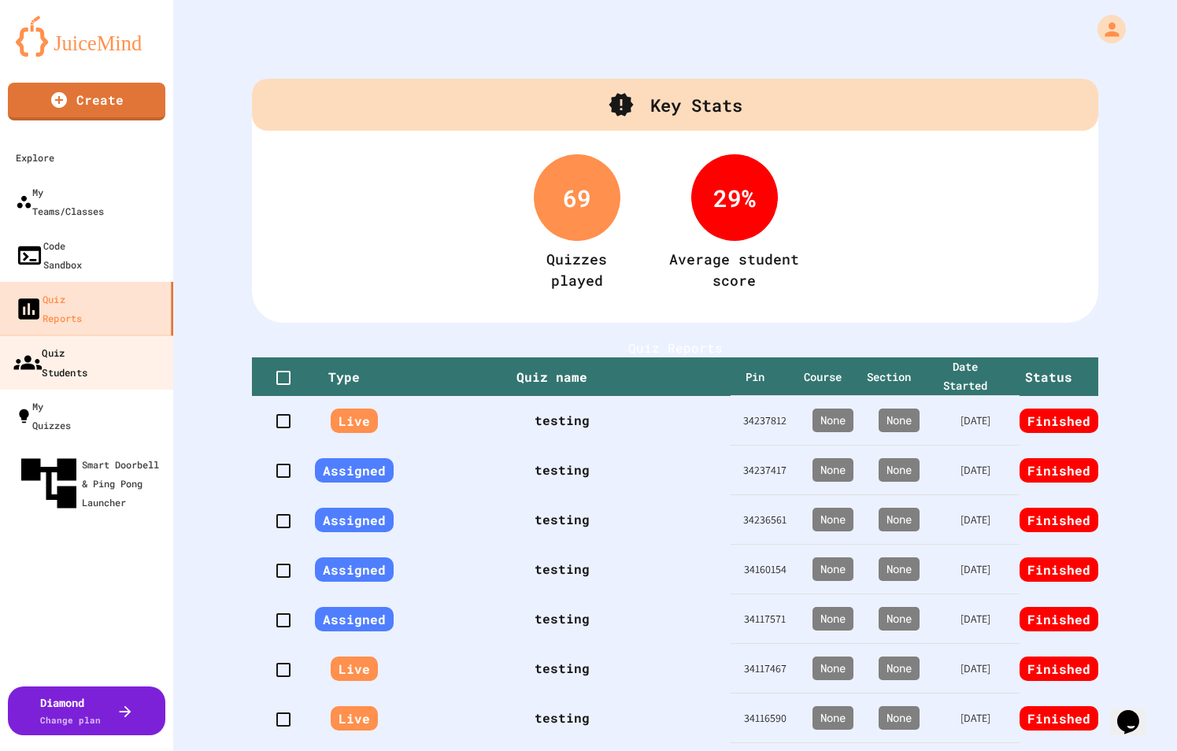
click at [71, 342] on div "Quiz Students" at bounding box center [50, 361] width 74 height 39
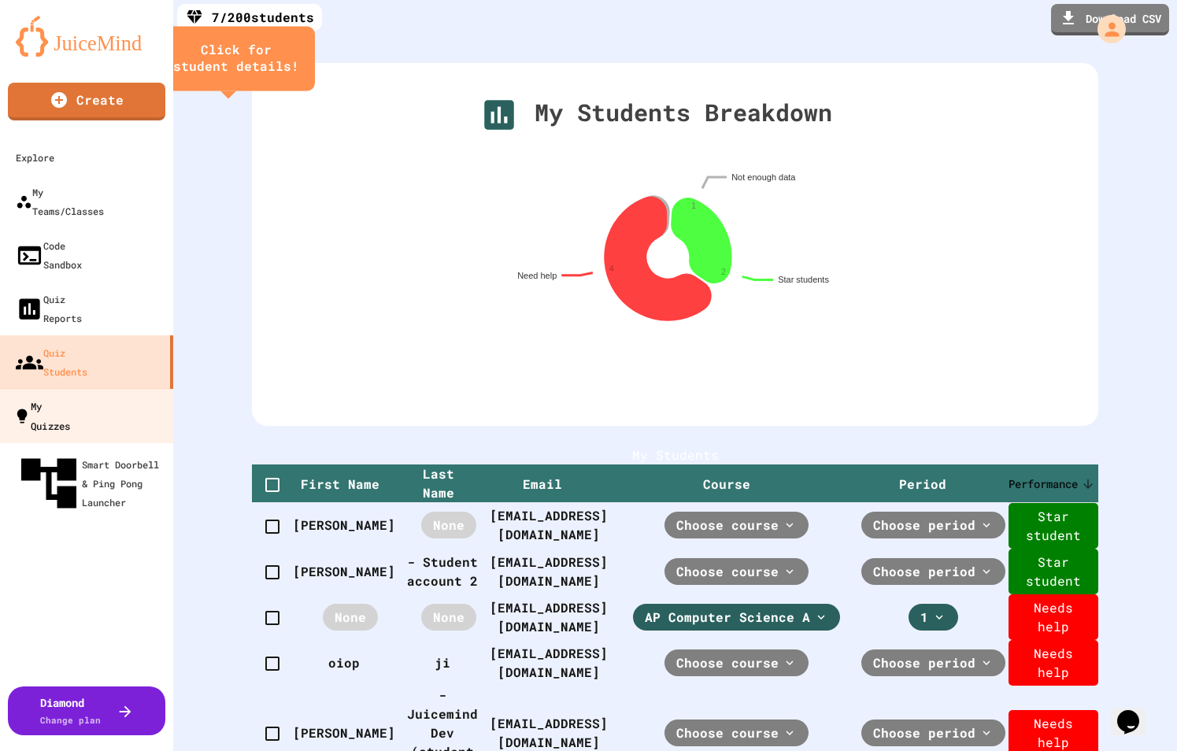
click at [68, 396] on div "My Quizzes" at bounding box center [41, 415] width 57 height 39
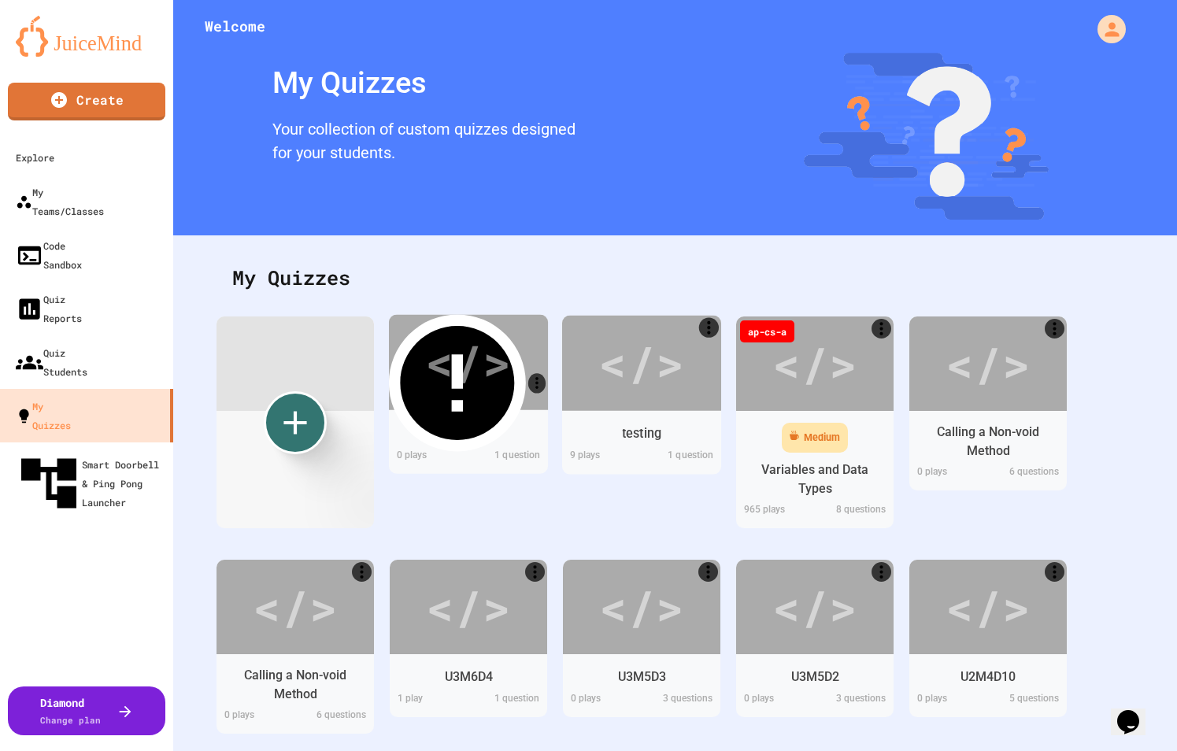
click at [598, 388] on div "</>" at bounding box center [641, 363] width 86 height 72
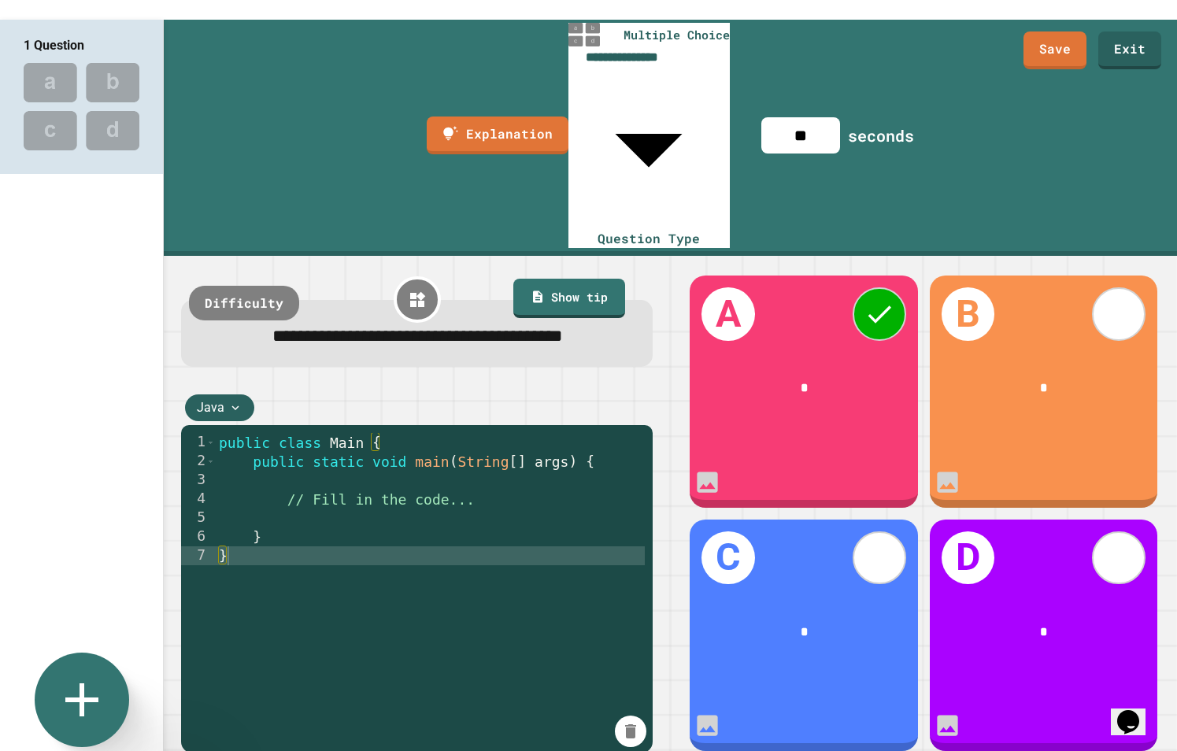
click at [106, 689] on icon at bounding box center [82, 699] width 57 height 57
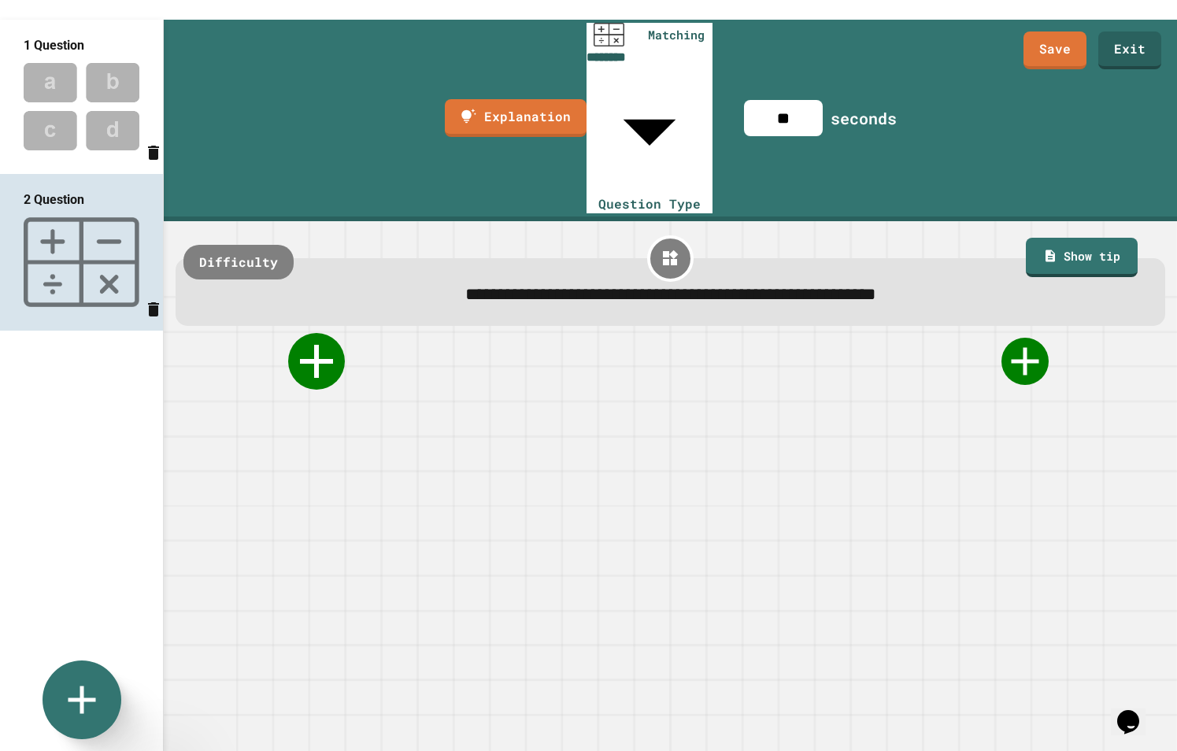
click at [325, 333] on icon at bounding box center [316, 361] width 57 height 57
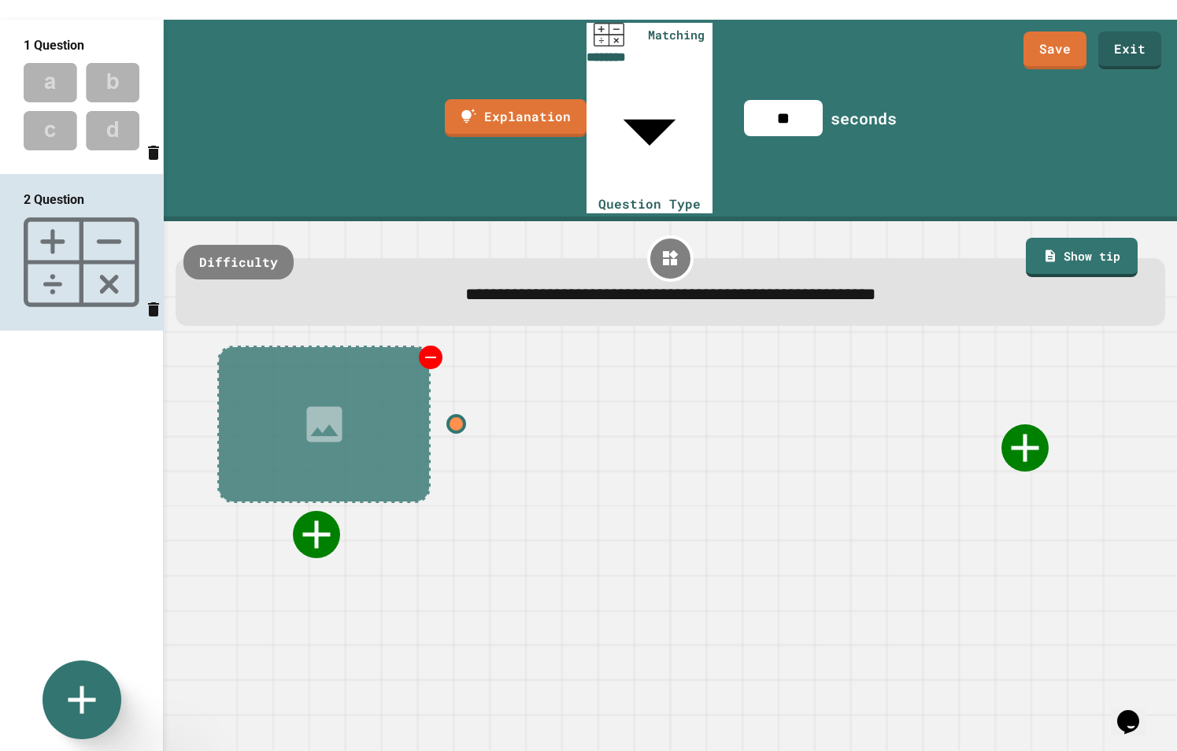
drag, startPoint x: 457, startPoint y: 290, endPoint x: 593, endPoint y: 285, distance: 136.3
click at [457, 414] on div at bounding box center [456, 424] width 20 height 20
click at [292, 511] on div at bounding box center [316, 534] width 236 height 47
click at [306, 506] on icon at bounding box center [316, 534] width 57 height 57
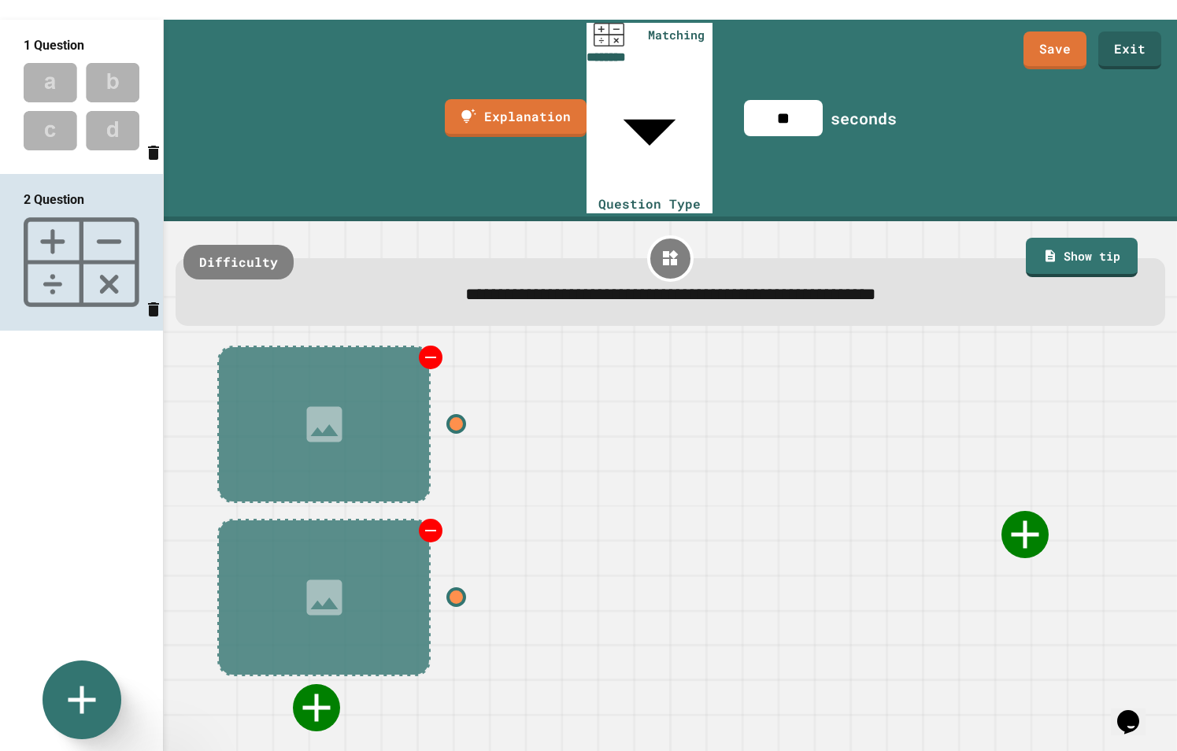
drag, startPoint x: 388, startPoint y: 301, endPoint x: 793, endPoint y: 290, distance: 404.7
click at [755, 338] on div at bounding box center [670, 535] width 945 height 394
click at [1045, 506] on icon at bounding box center [1024, 534] width 57 height 57
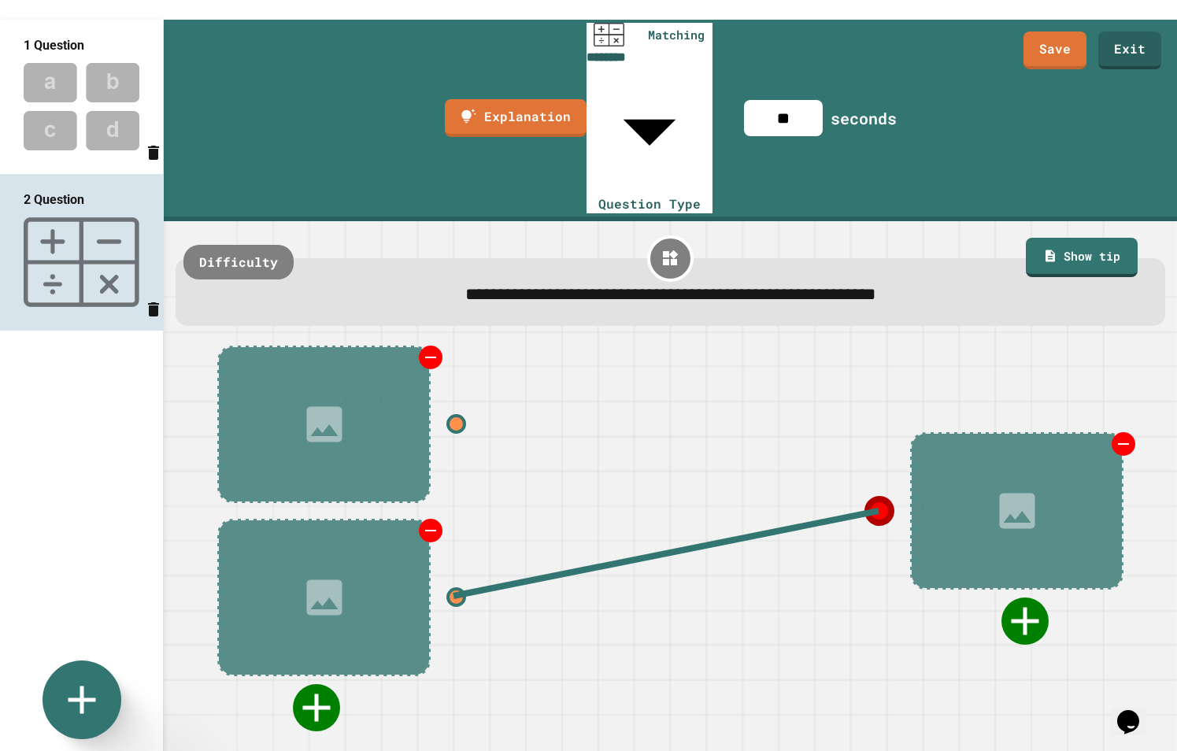
click at [690, 494] on div at bounding box center [907, 534] width 472 height 220
click at [1115, 53] on link "Exit" at bounding box center [1130, 50] width 64 height 39
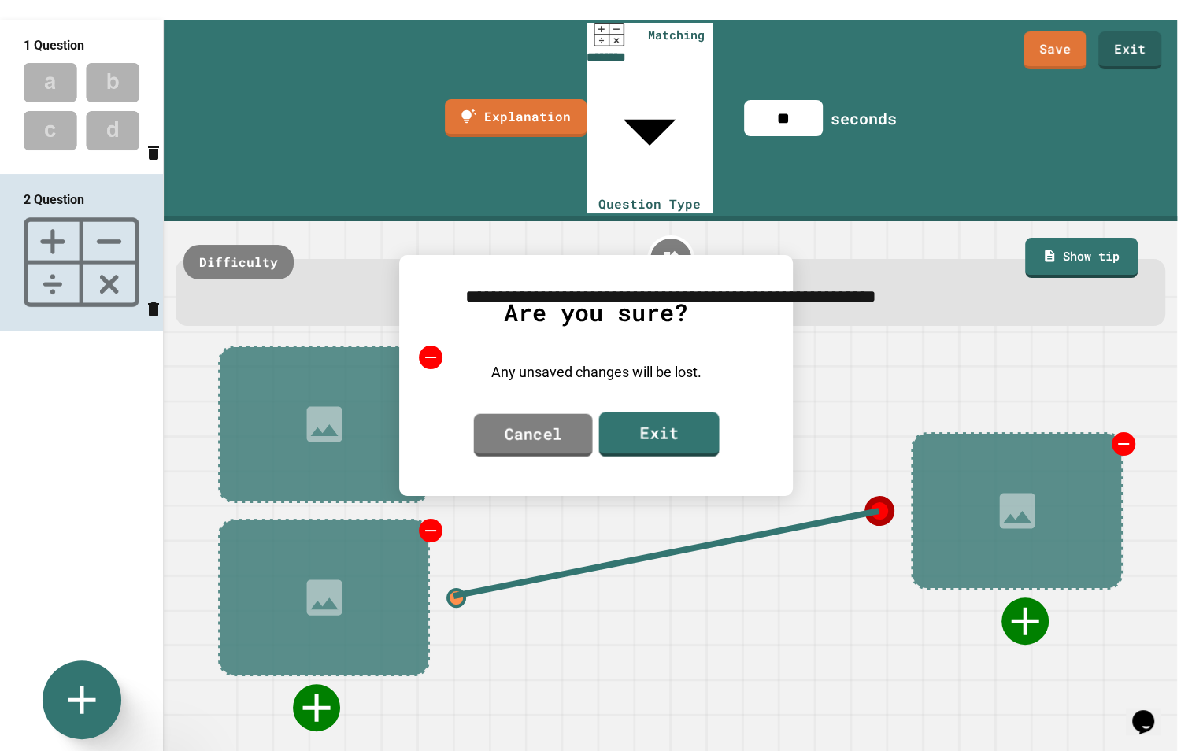
click at [516, 434] on link "Cancel" at bounding box center [533, 435] width 119 height 43
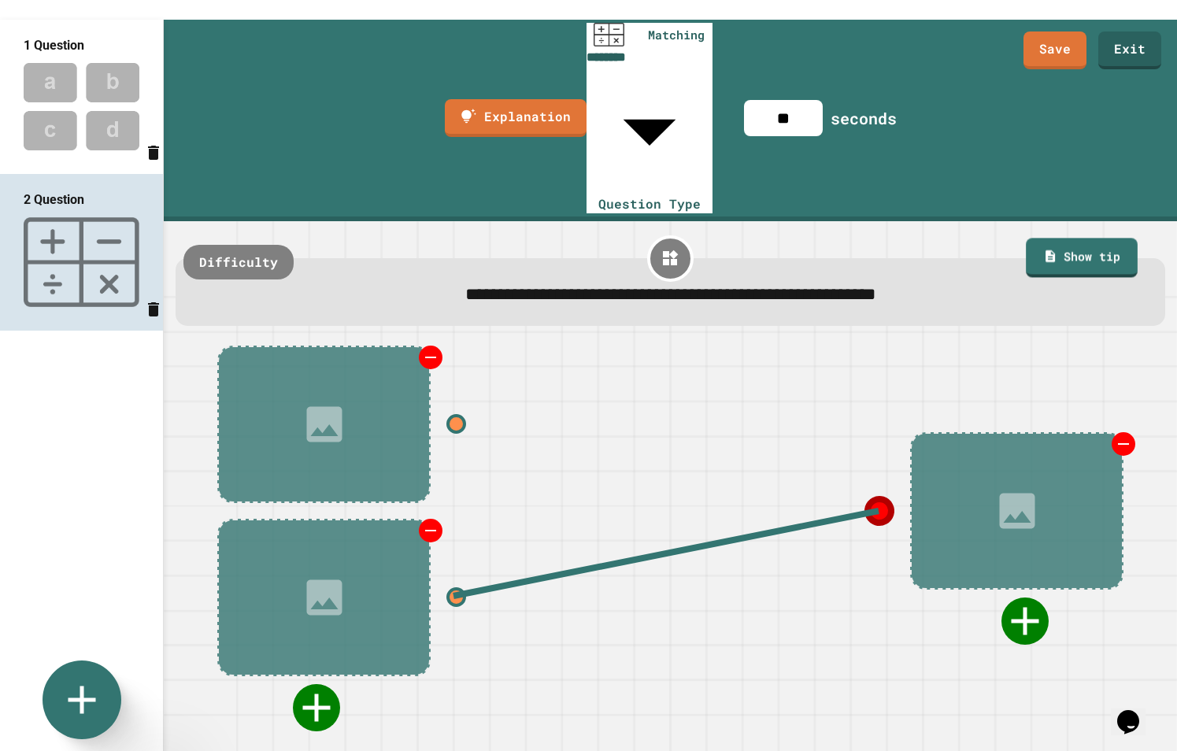
click at [49, 439] on div "1 Question 2 Question" at bounding box center [81, 324] width 163 height 609
click at [82, 690] on icon at bounding box center [81, 700] width 29 height 29
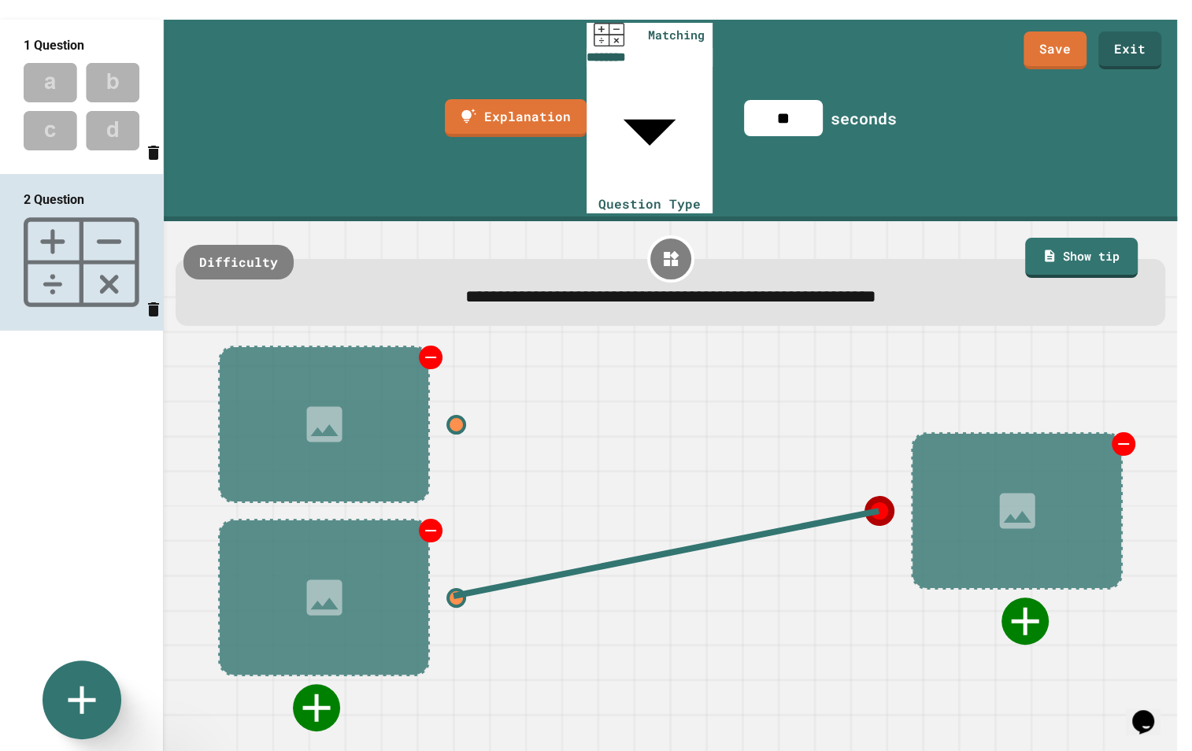
type input "**********"
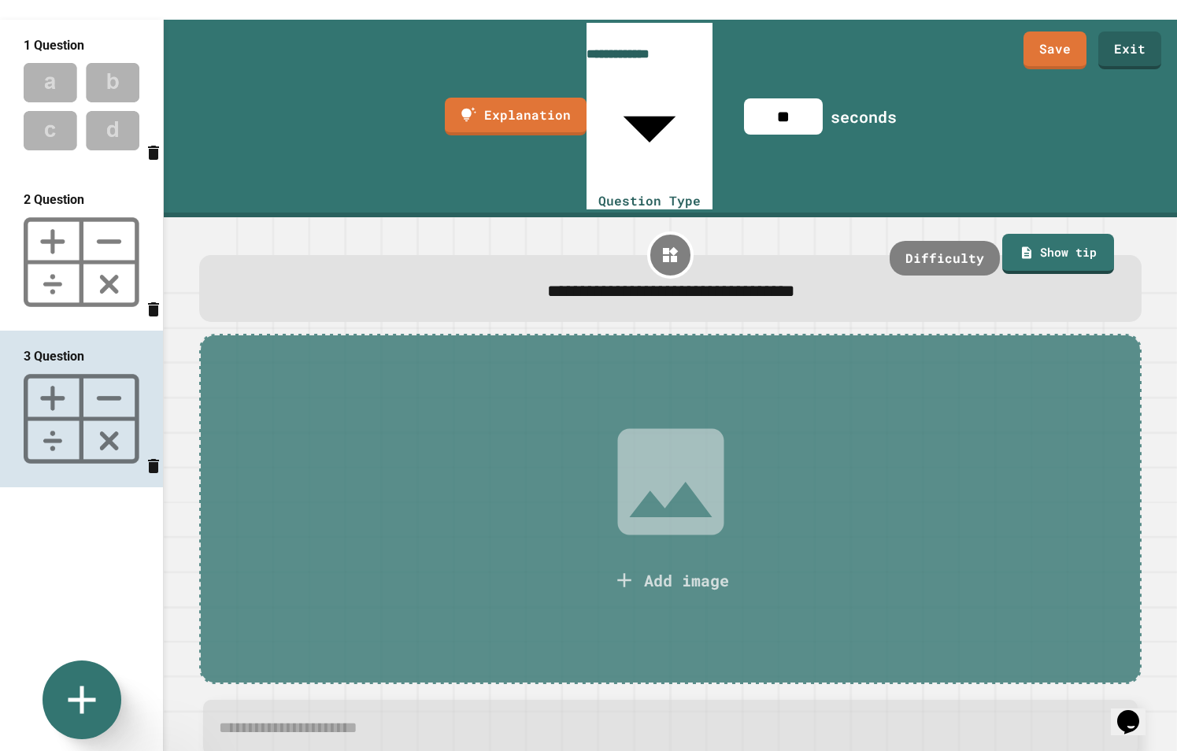
type textarea "*"
